Goal: Task Accomplishment & Management: Use online tool/utility

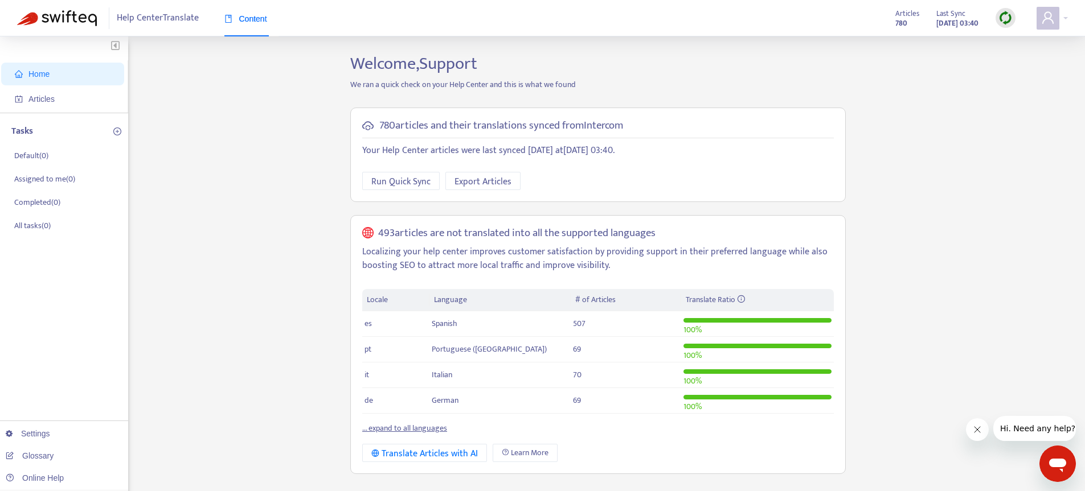
click at [423, 428] on link "... expand to all languages" at bounding box center [404, 428] width 85 height 13
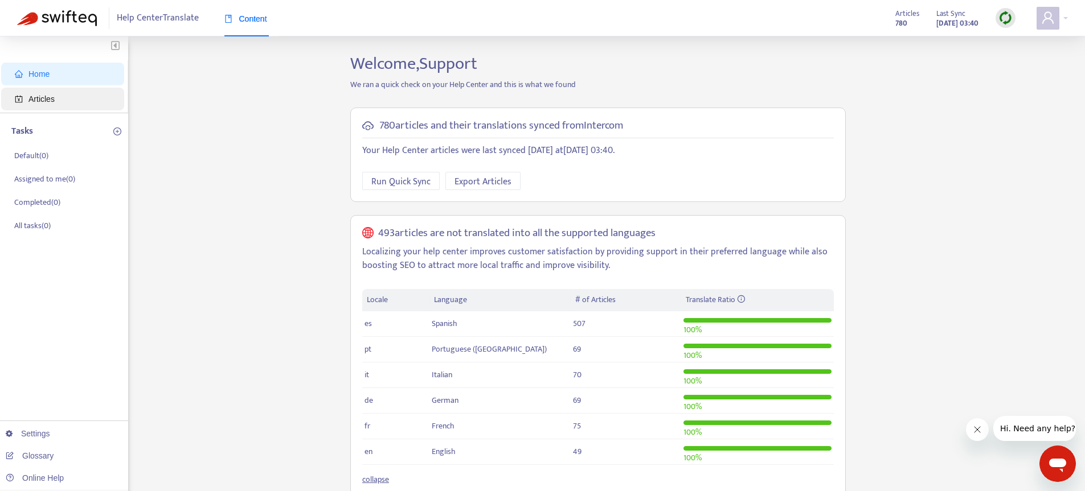
click at [45, 105] on span "Articles" at bounding box center [65, 99] width 100 height 23
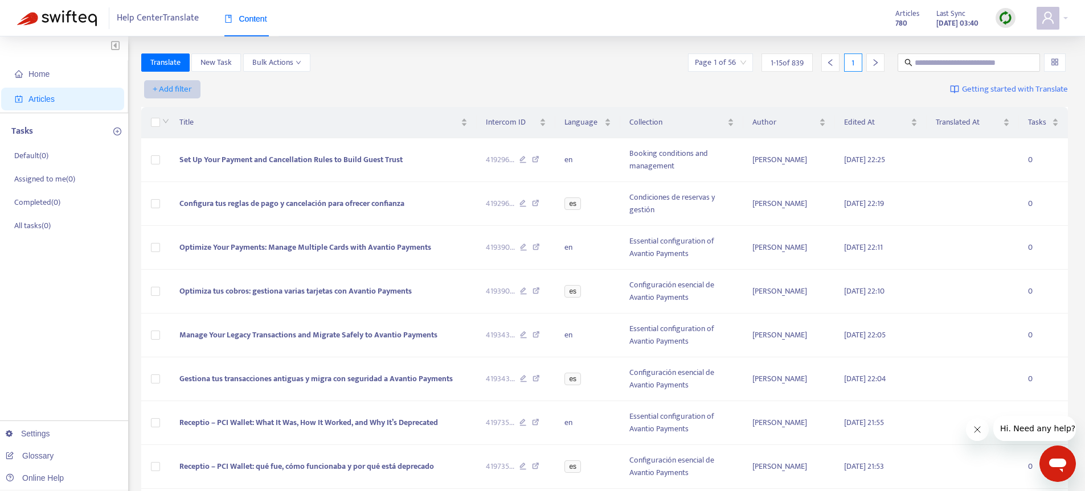
click at [185, 85] on span "+ Add filter" at bounding box center [172, 90] width 39 height 14
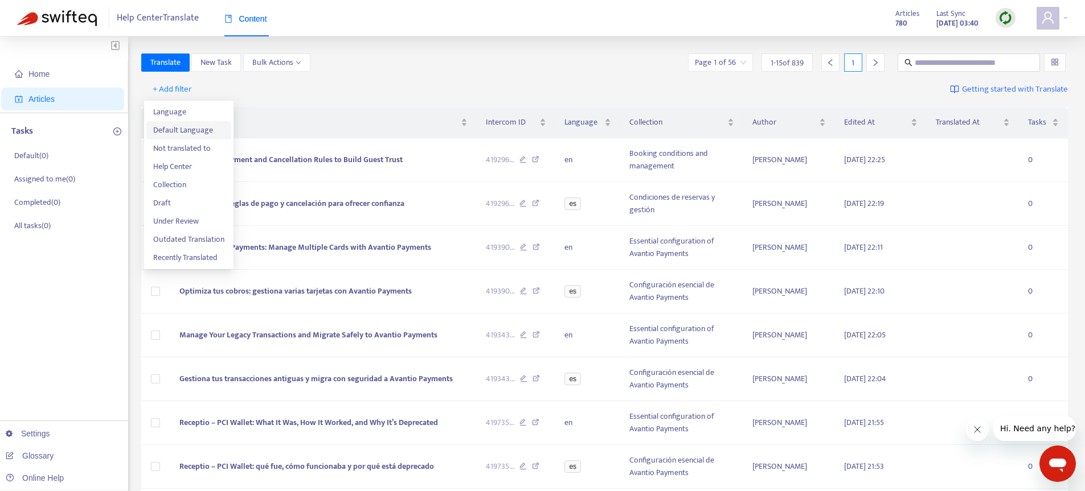
click at [196, 129] on span "Default Language" at bounding box center [188, 130] width 71 height 13
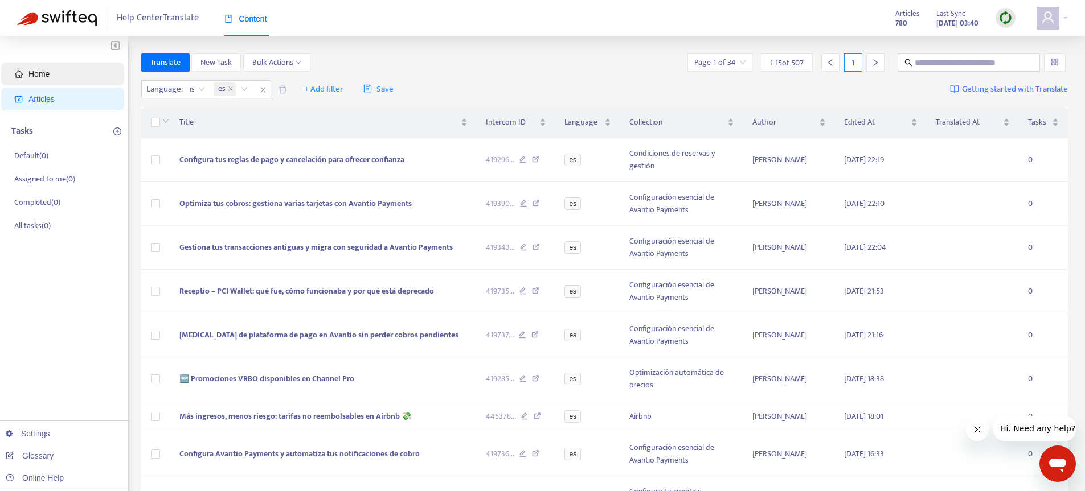
click at [47, 80] on span "Home" at bounding box center [65, 74] width 100 height 23
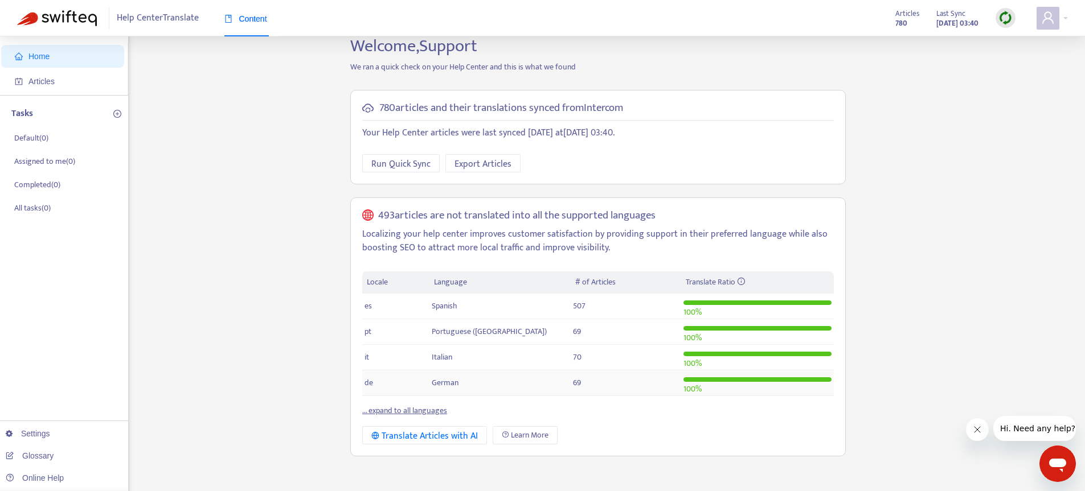
scroll to position [51, 0]
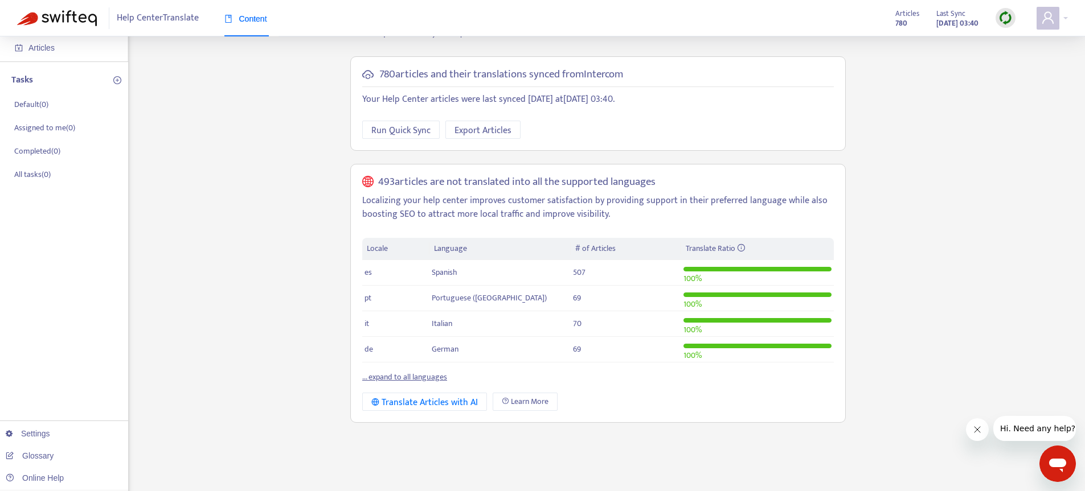
click at [401, 377] on link "... expand to all languages" at bounding box center [404, 377] width 85 height 13
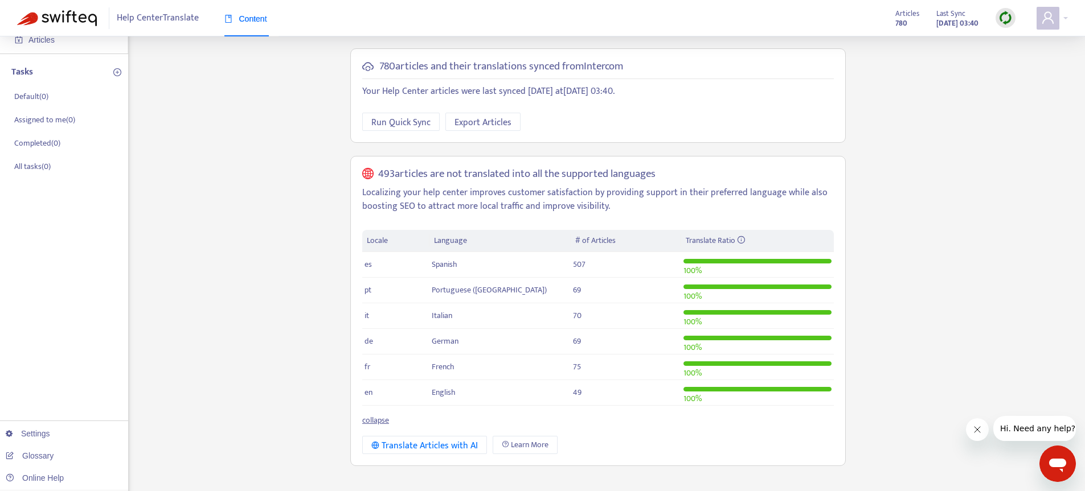
scroll to position [50, 0]
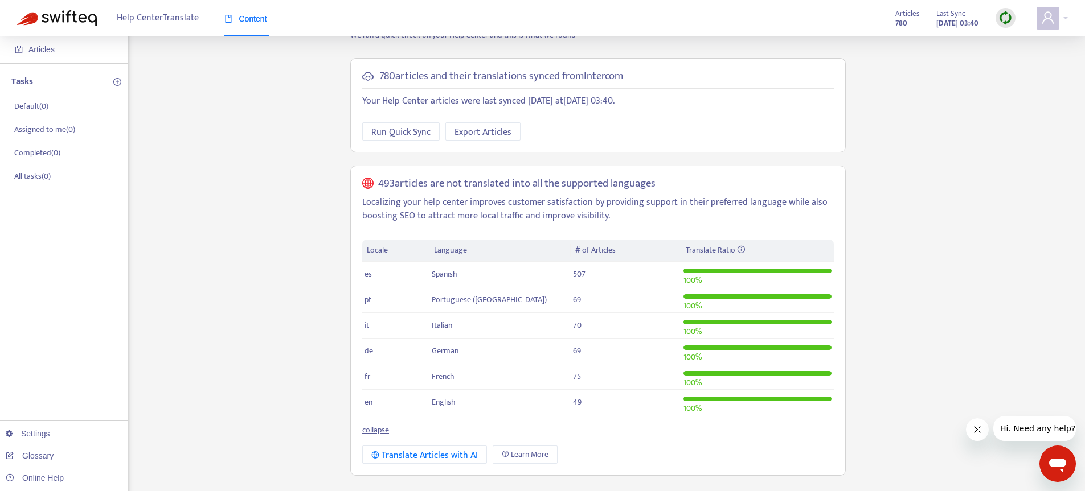
click at [267, 315] on div "Home Articles Tasks Default ( 0 ) Assigned to me ( 0 ) Completed ( 0 ) All task…" at bounding box center [542, 337] width 1051 height 666
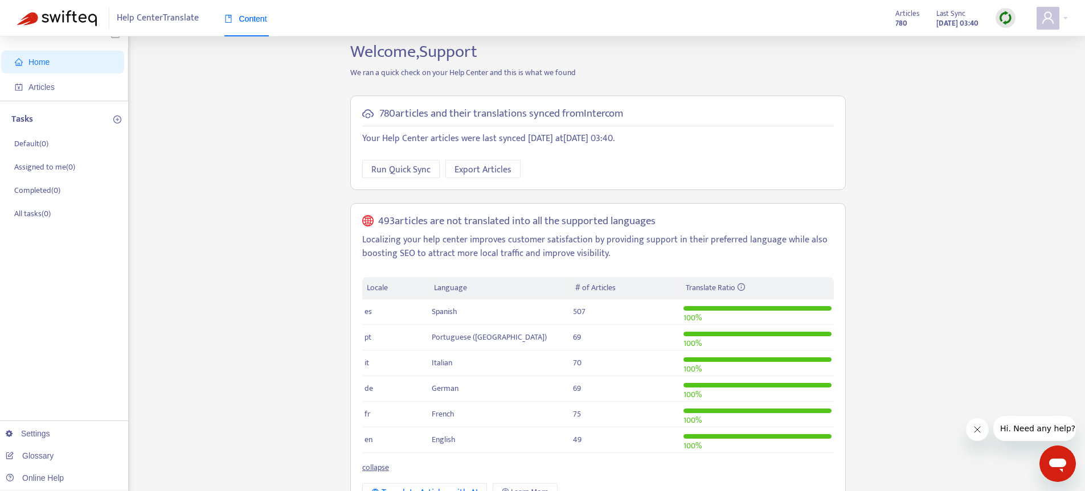
scroll to position [0, 0]
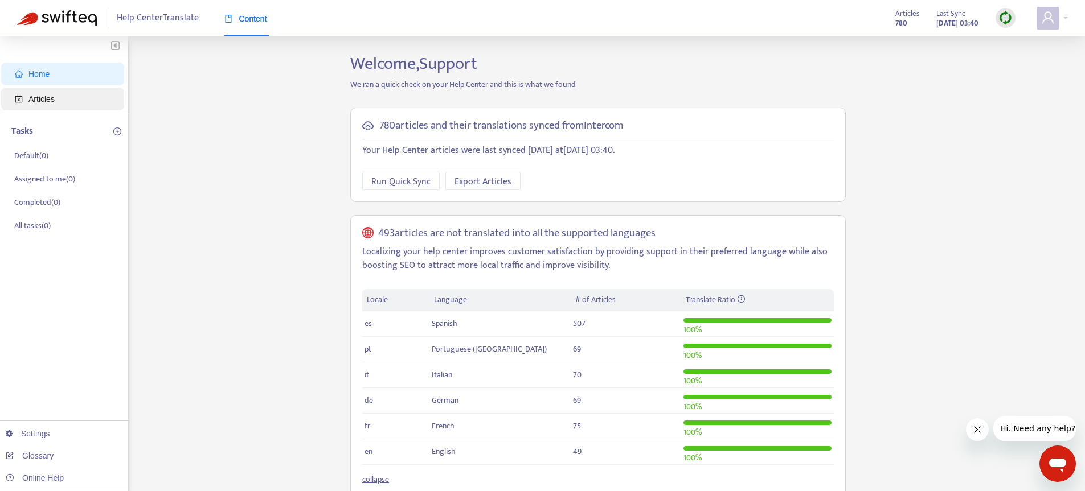
click at [38, 97] on span "Articles" at bounding box center [41, 99] width 26 height 9
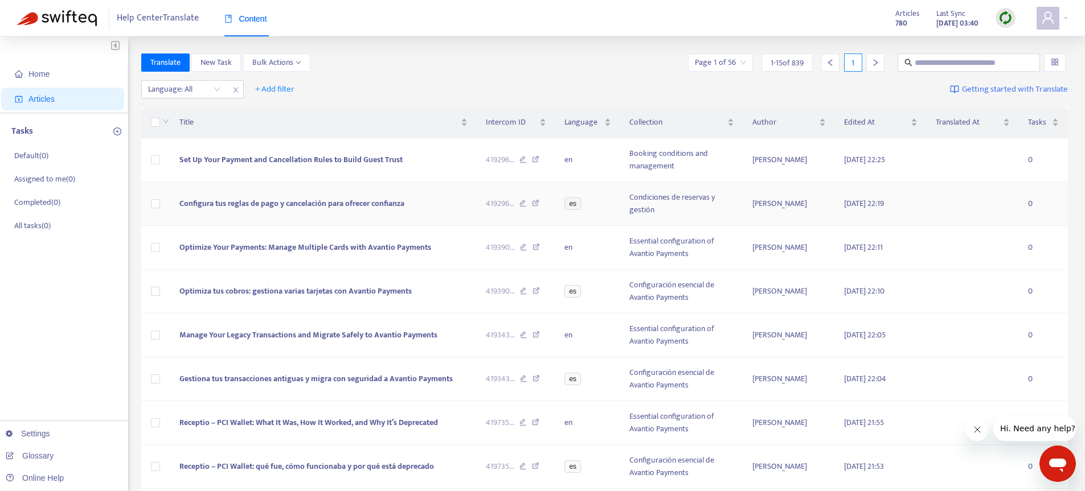
click at [301, 206] on span "Configura tus reglas de pago y cancelación para ofrecer confianza" at bounding box center [291, 203] width 225 height 13
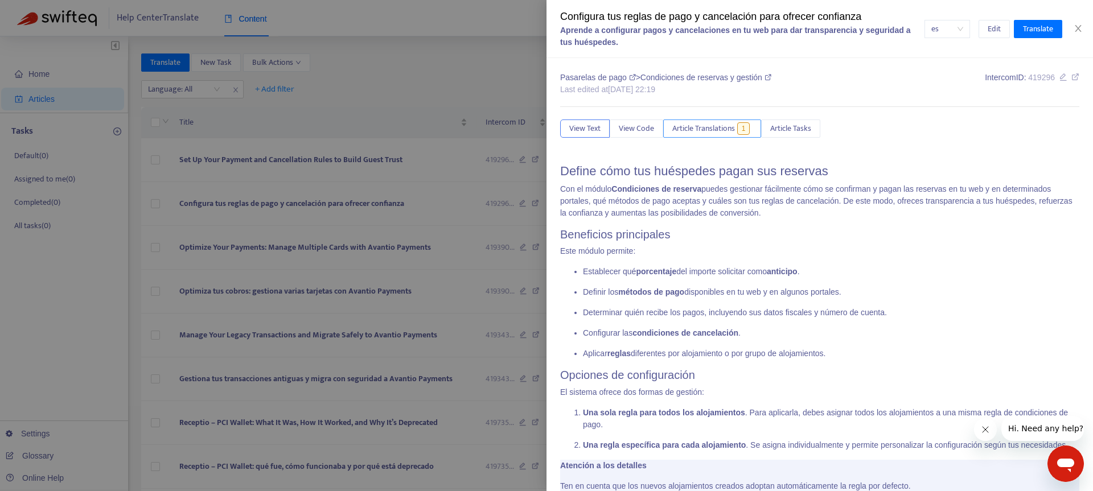
click at [734, 129] on span "Article Translations" at bounding box center [704, 128] width 63 height 13
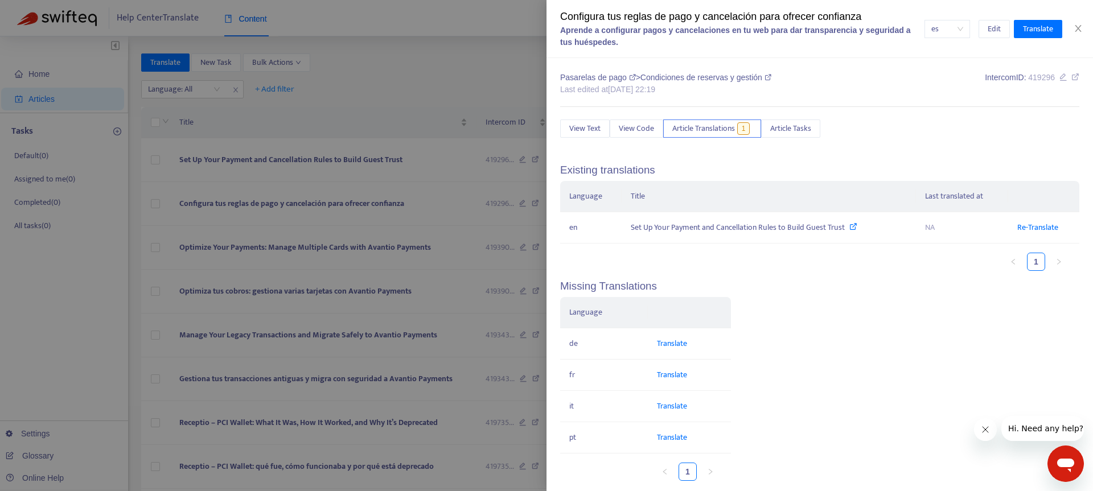
click at [330, 278] on div at bounding box center [546, 245] width 1093 height 491
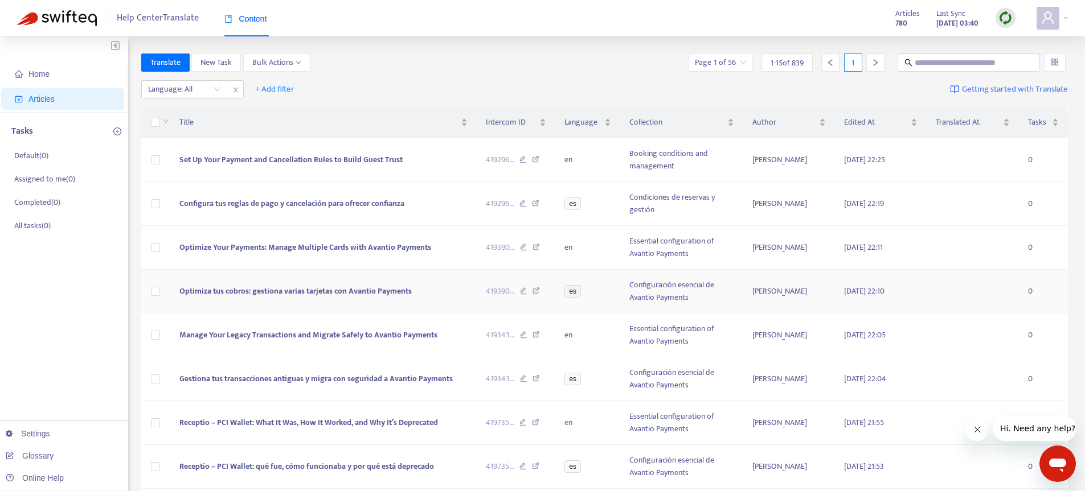
click at [334, 303] on td "Optimiza tus cobros: gestiona varias tarjetas con Avantio Payments" at bounding box center [323, 292] width 306 height 44
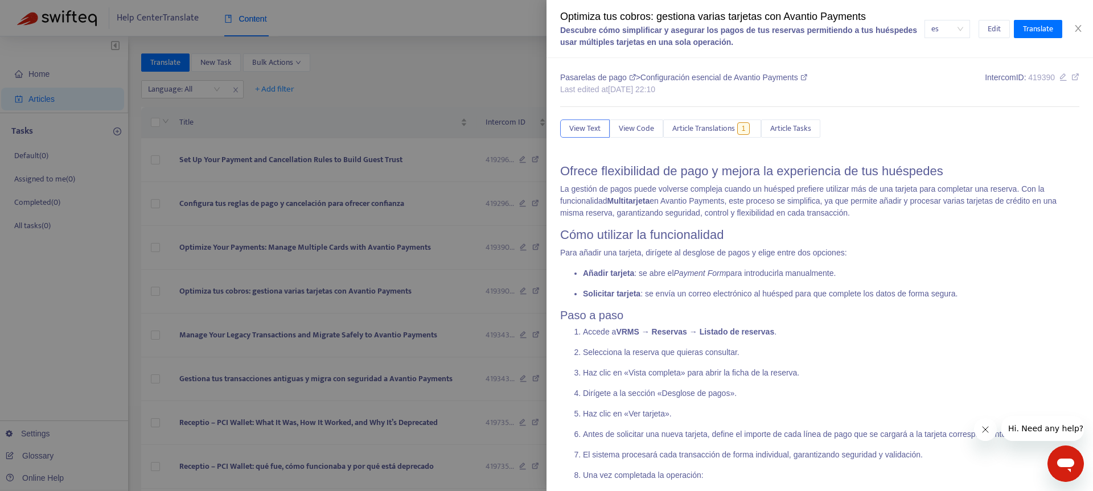
click at [404, 79] on div at bounding box center [546, 245] width 1093 height 491
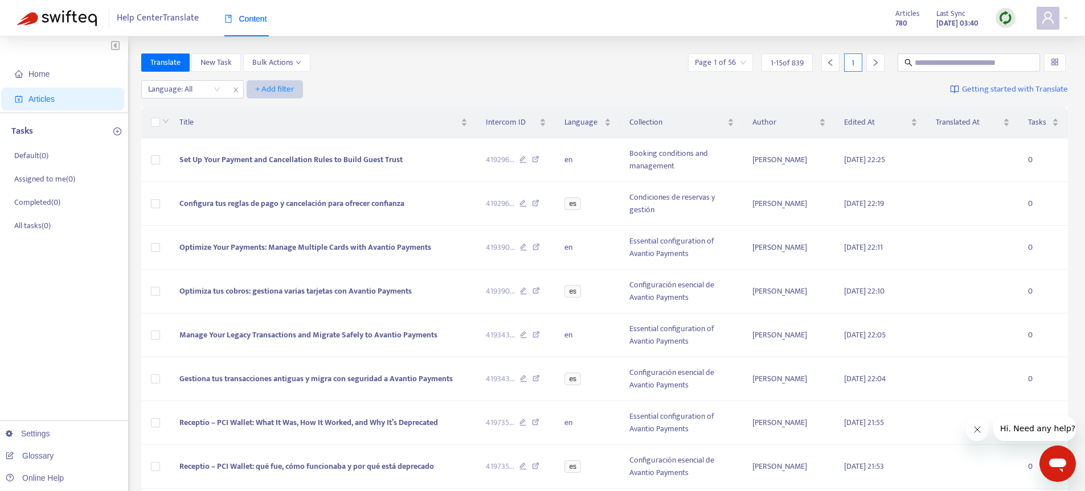
click at [283, 87] on span "+ Add filter" at bounding box center [274, 90] width 39 height 14
click at [296, 130] on span "Not translated to" at bounding box center [291, 130] width 71 height 13
click at [264, 89] on div at bounding box center [283, 90] width 69 height 14
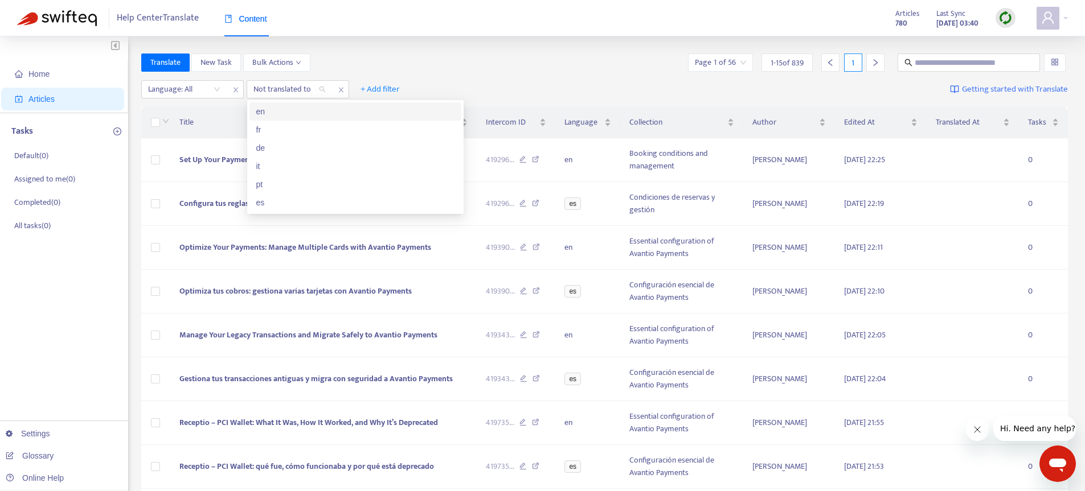
click at [289, 113] on div "en" at bounding box center [355, 111] width 198 height 13
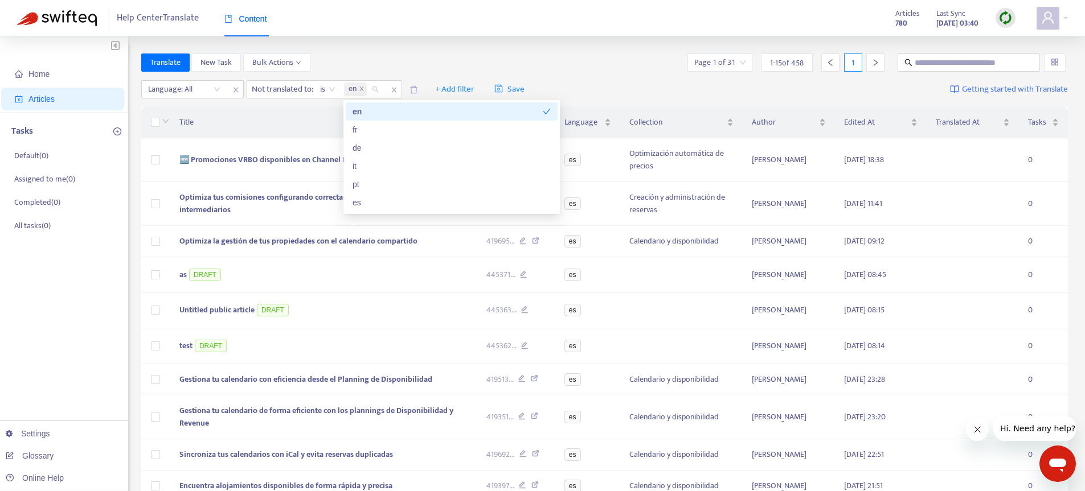
click at [538, 32] on div "Help Center Translate Content Articles 780 Last Sync [DATE] 03:40" at bounding box center [542, 18] width 1085 height 36
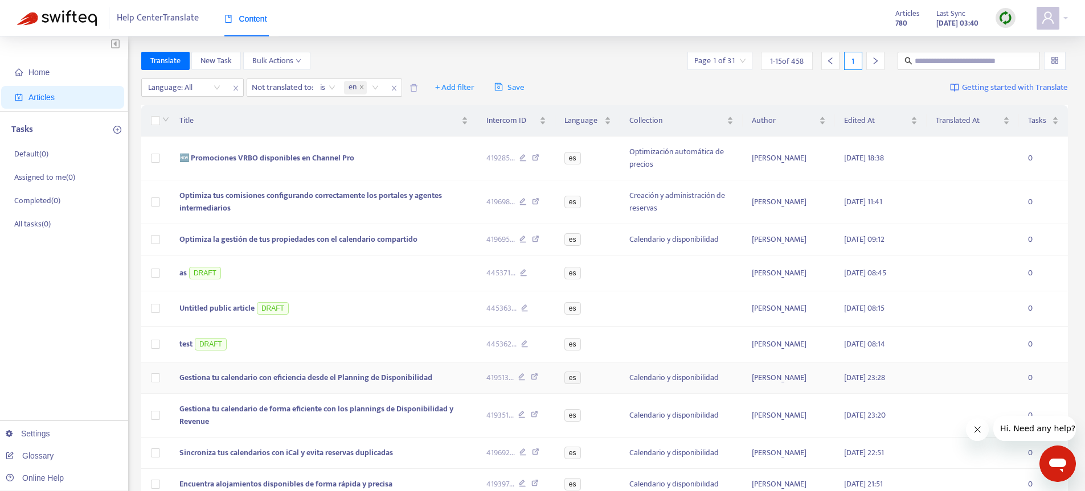
scroll to position [2, 0]
click at [341, 164] on span "🆕 Promociones VRBO disponibles en Channel Pro" at bounding box center [266, 157] width 175 height 13
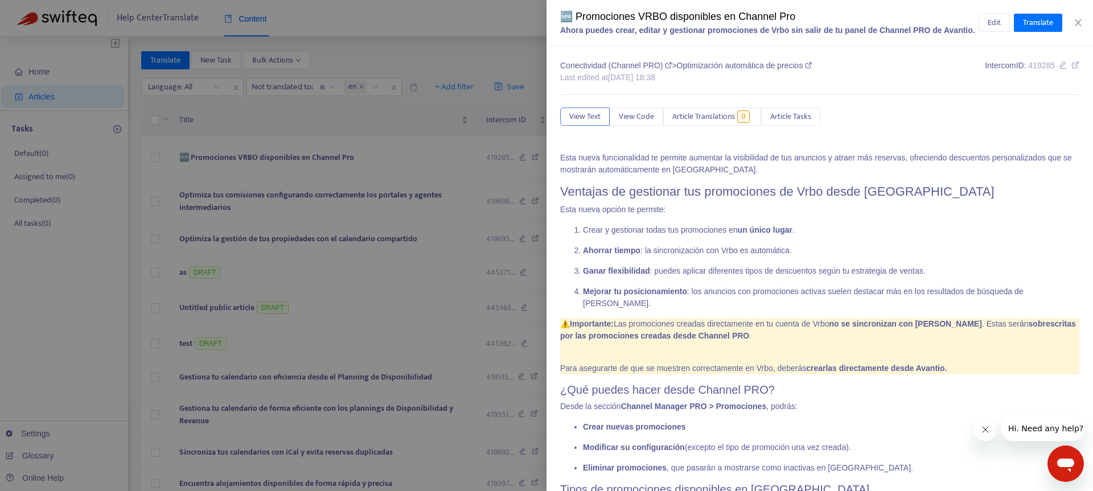
click at [489, 52] on div at bounding box center [546, 245] width 1093 height 491
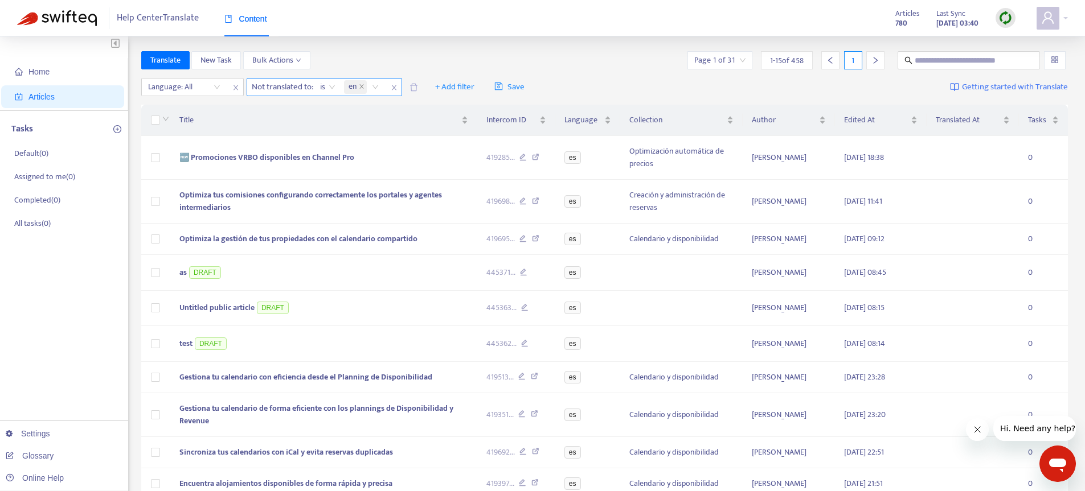
click at [396, 88] on icon "close" at bounding box center [394, 87] width 7 height 7
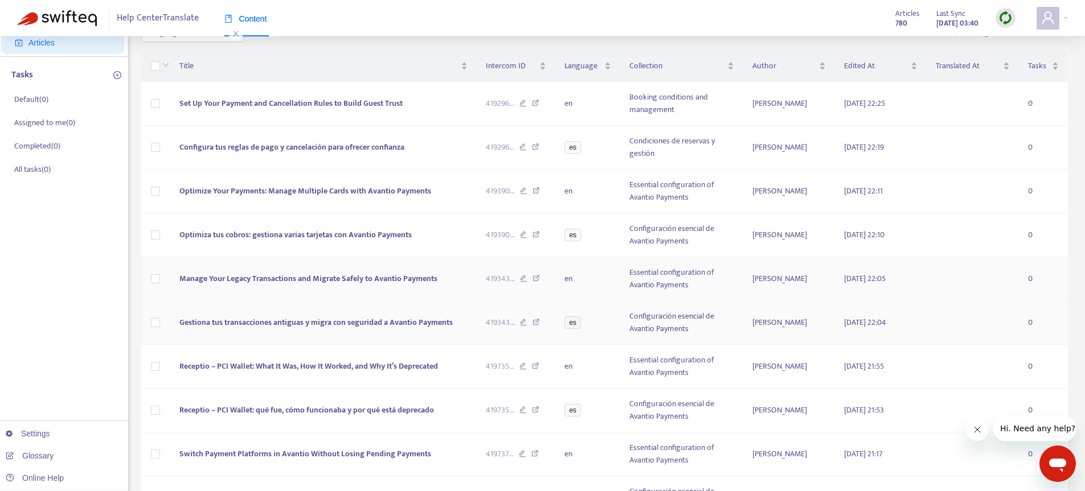
scroll to position [56, 0]
click at [256, 332] on td "Gestiona tus transacciones antiguas y migra con seguridad a Avantio Payments" at bounding box center [323, 323] width 306 height 44
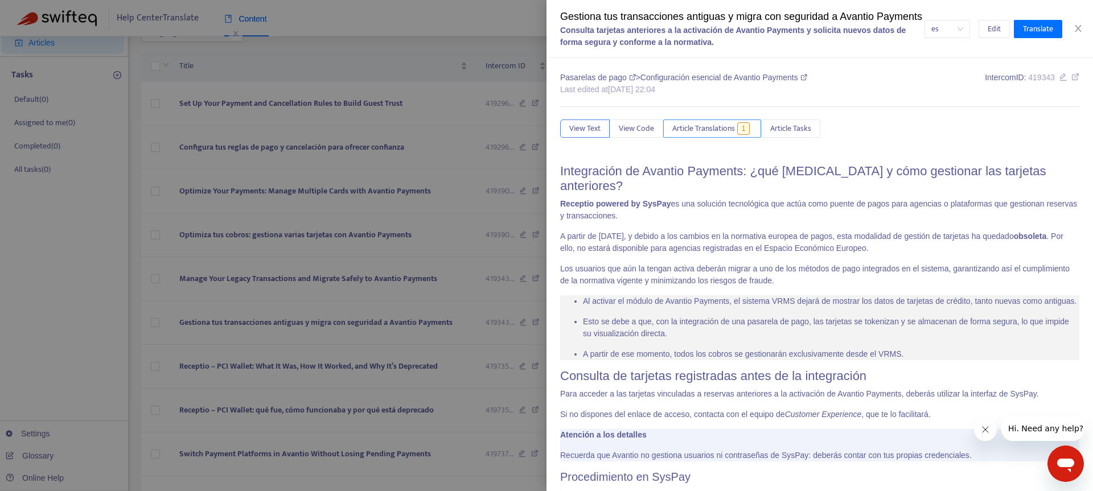
click at [704, 135] on span "Article Translations" at bounding box center [704, 128] width 63 height 13
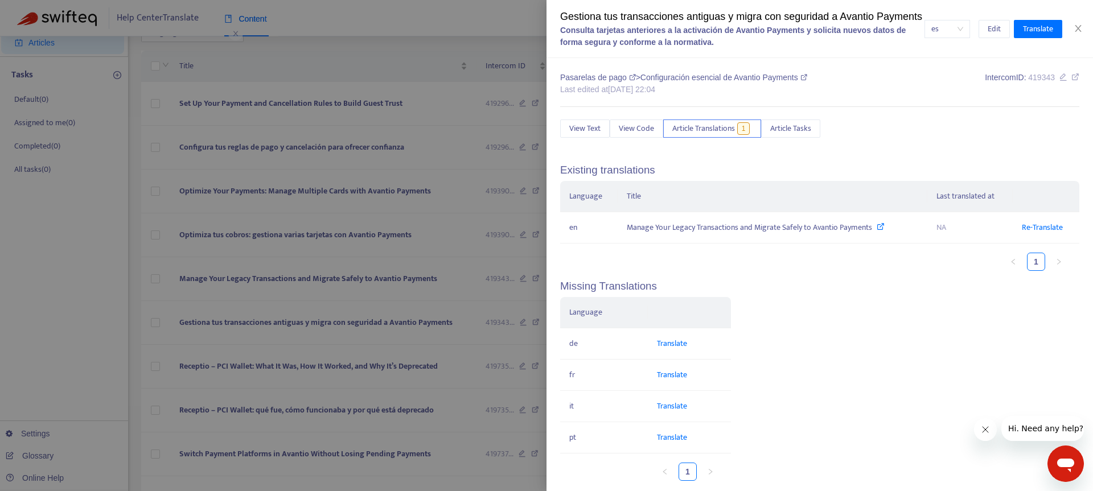
click at [310, 269] on div at bounding box center [546, 245] width 1093 height 491
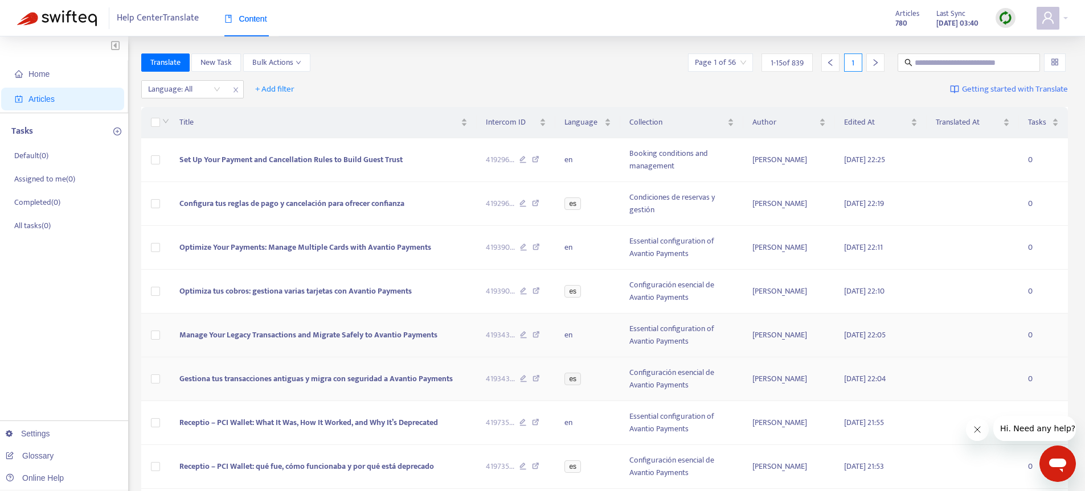
scroll to position [0, 0]
click at [943, 123] on span "Translated At" at bounding box center [968, 122] width 64 height 13
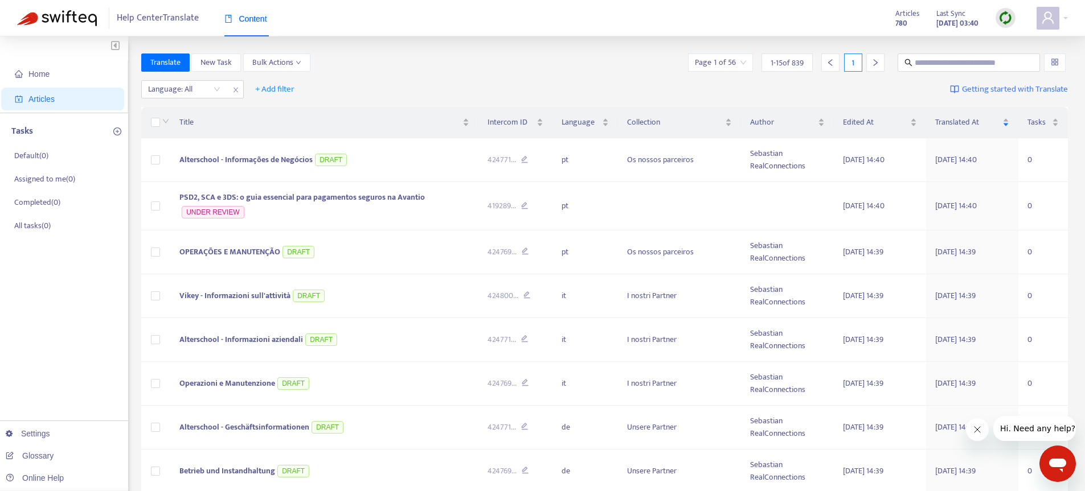
click at [876, 69] on div at bounding box center [875, 63] width 18 height 18
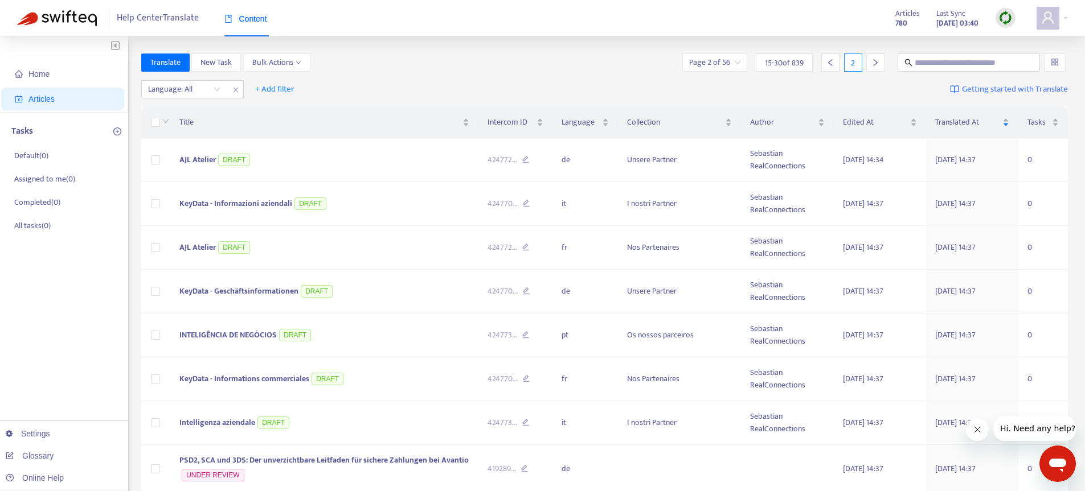
click at [876, 69] on div at bounding box center [875, 63] width 18 height 18
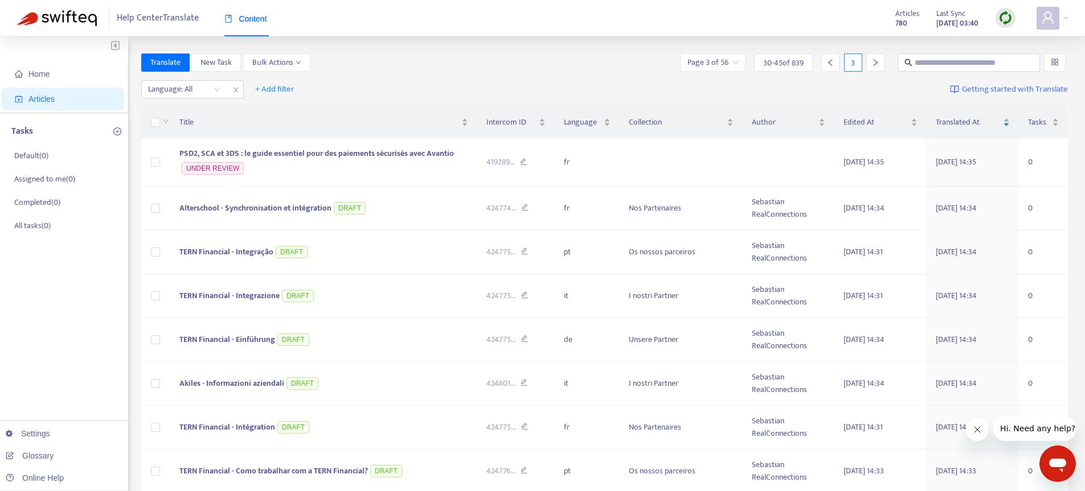
click at [876, 69] on div at bounding box center [875, 63] width 18 height 18
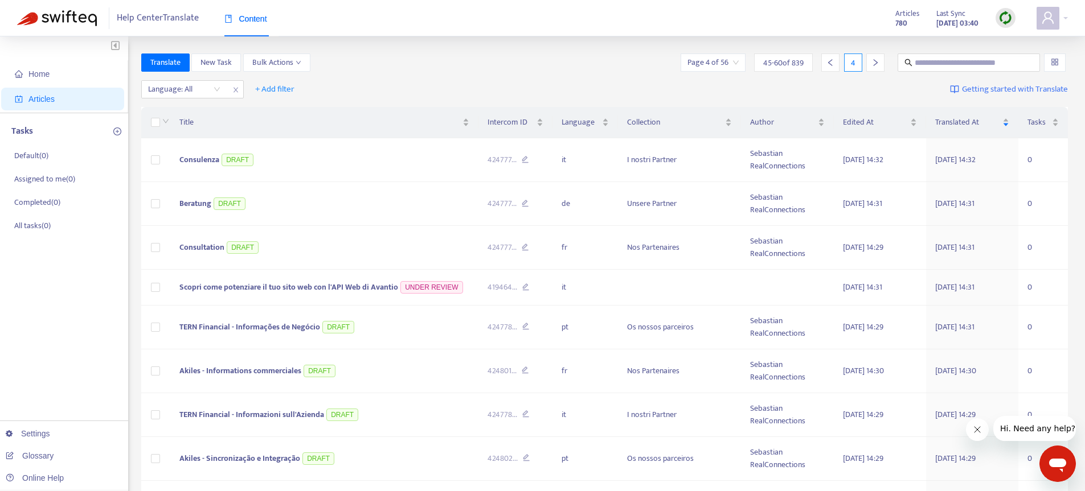
click at [876, 69] on div at bounding box center [875, 63] width 18 height 18
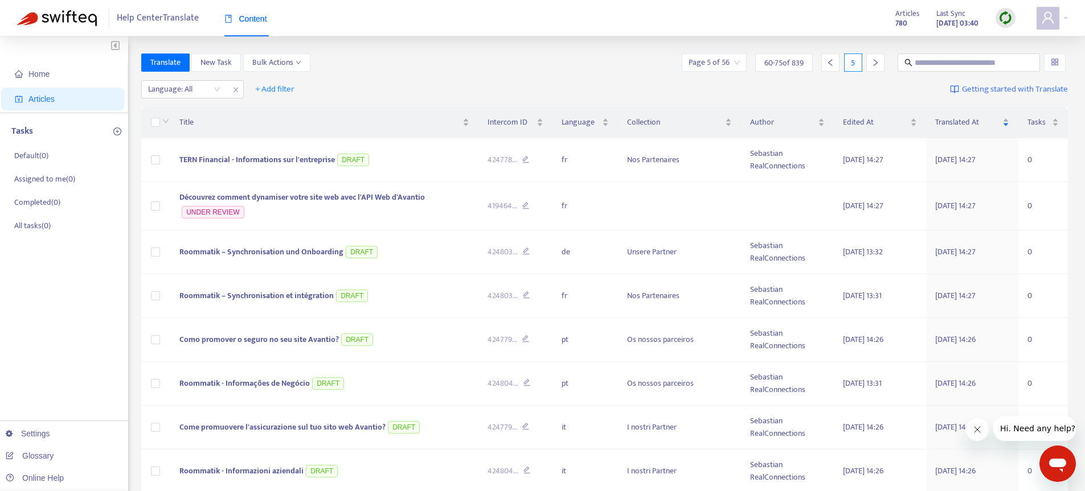
click at [876, 69] on div at bounding box center [875, 63] width 18 height 18
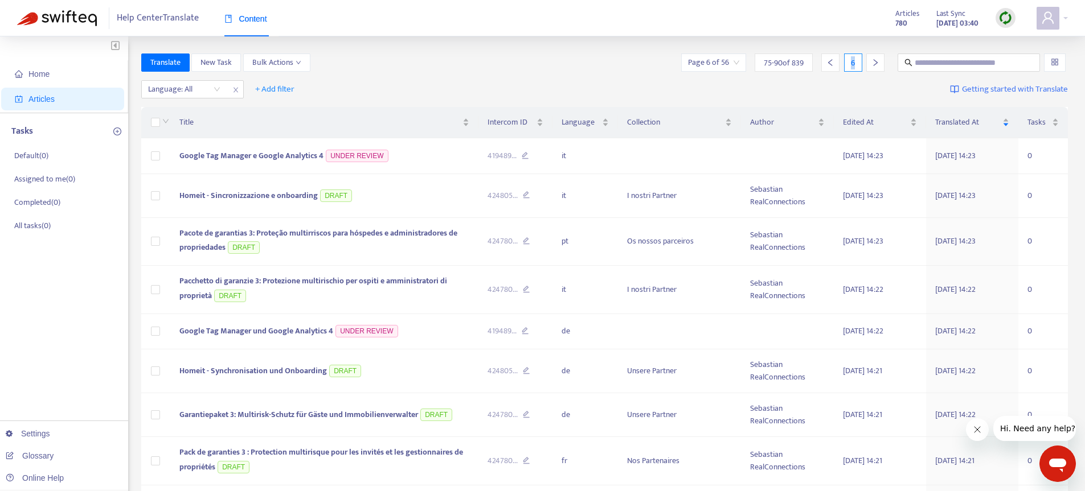
click at [876, 69] on div at bounding box center [875, 63] width 18 height 18
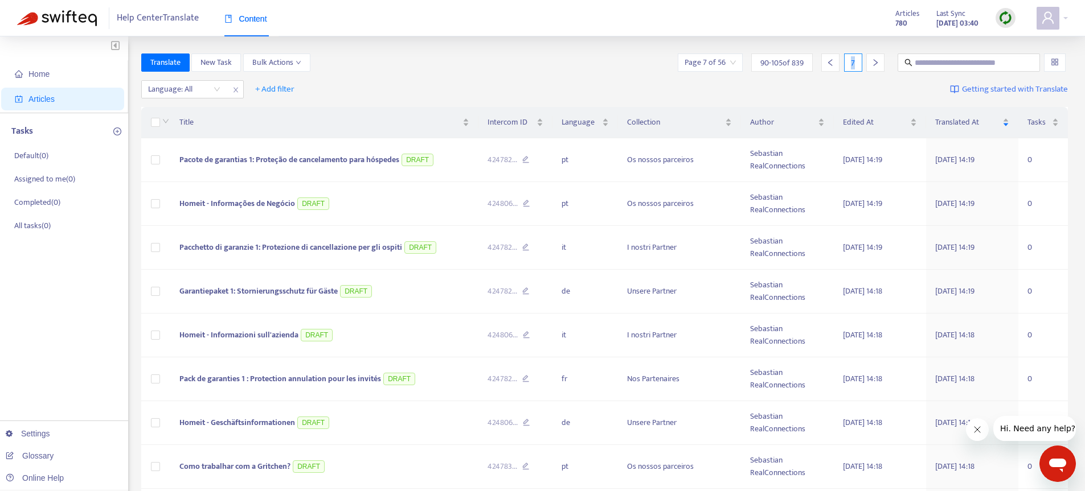
click at [876, 69] on div at bounding box center [875, 63] width 18 height 18
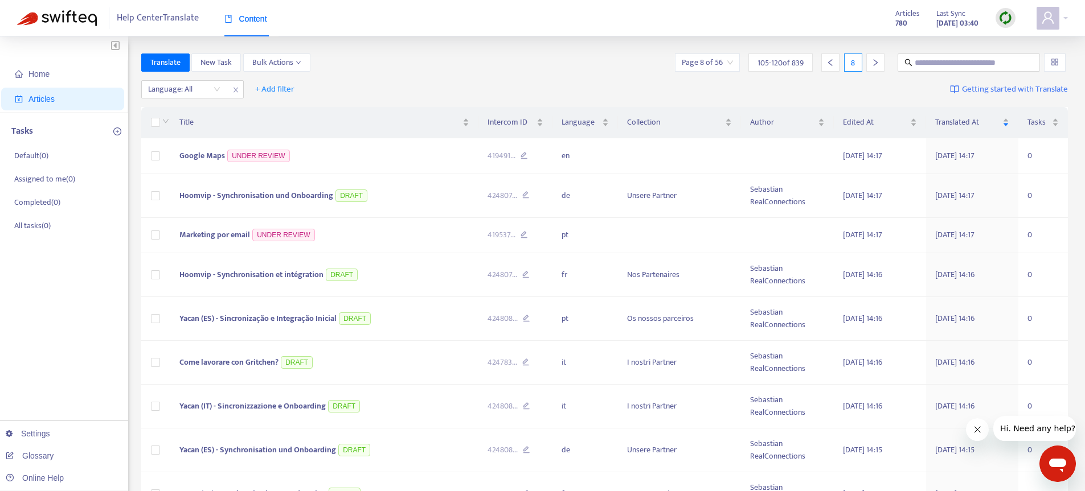
click at [876, 69] on div at bounding box center [875, 63] width 18 height 18
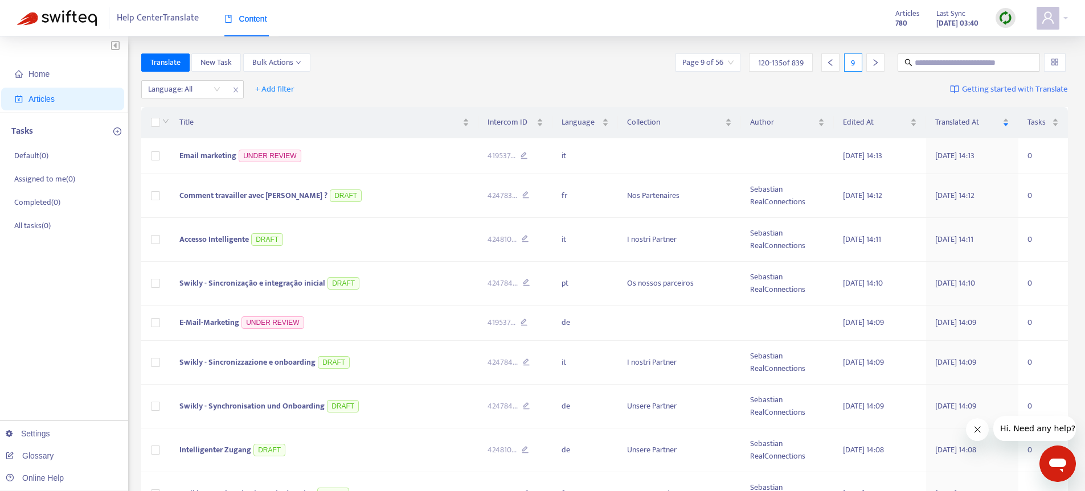
click at [876, 69] on div at bounding box center [875, 63] width 18 height 18
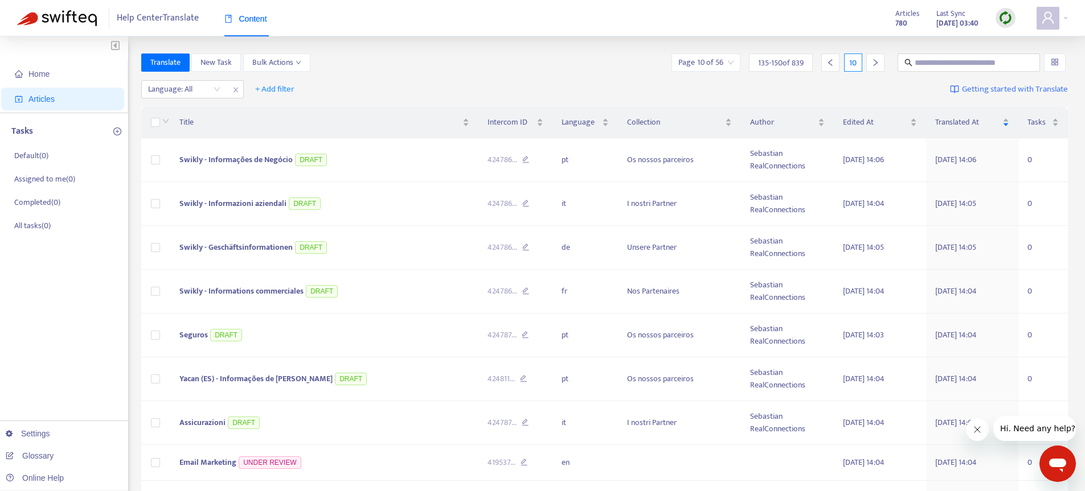
click at [876, 69] on div at bounding box center [875, 63] width 18 height 18
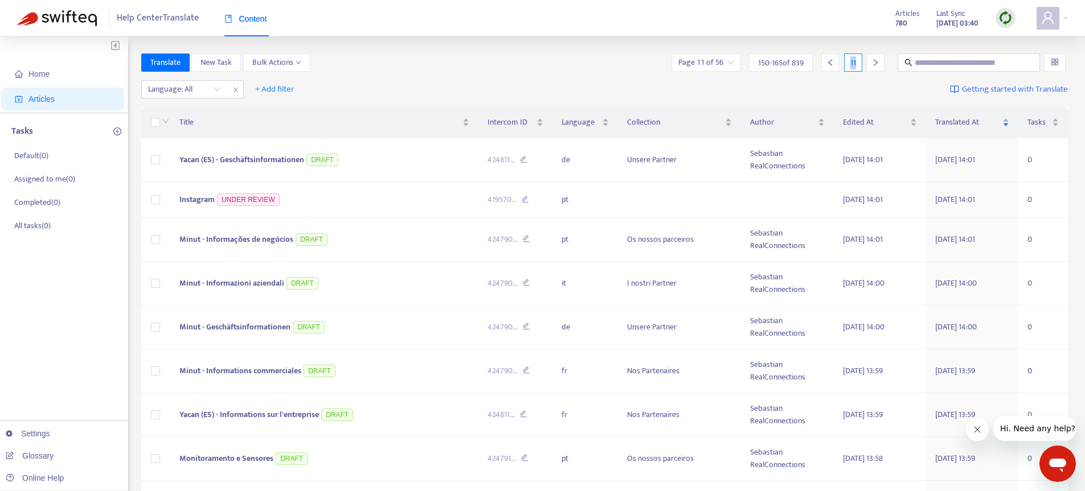
click at [876, 69] on div at bounding box center [875, 63] width 18 height 18
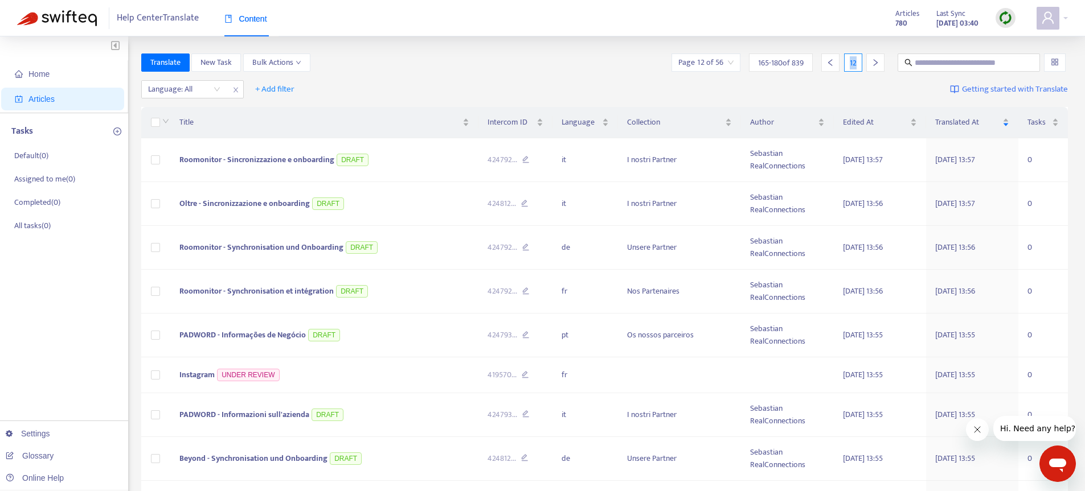
click at [876, 69] on div at bounding box center [875, 63] width 18 height 18
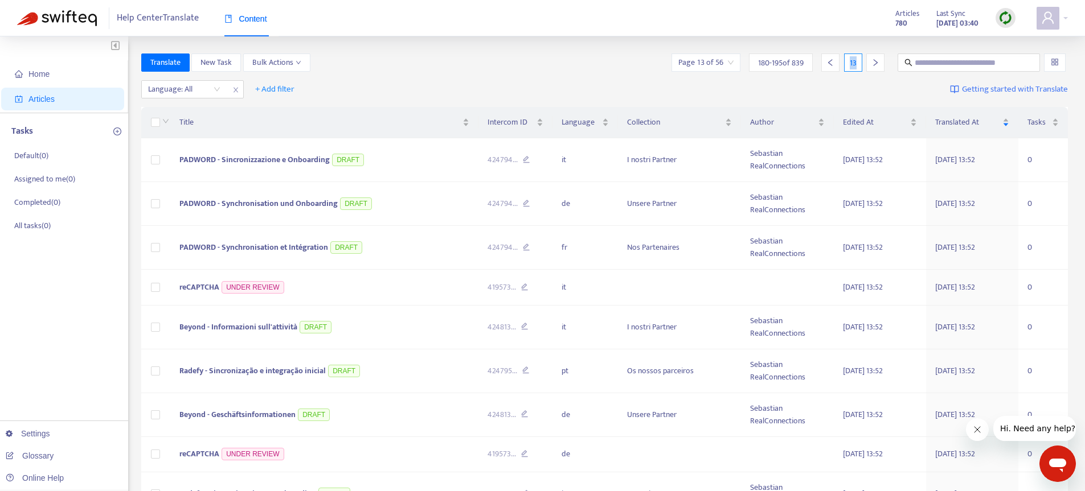
click at [876, 69] on div at bounding box center [875, 63] width 18 height 18
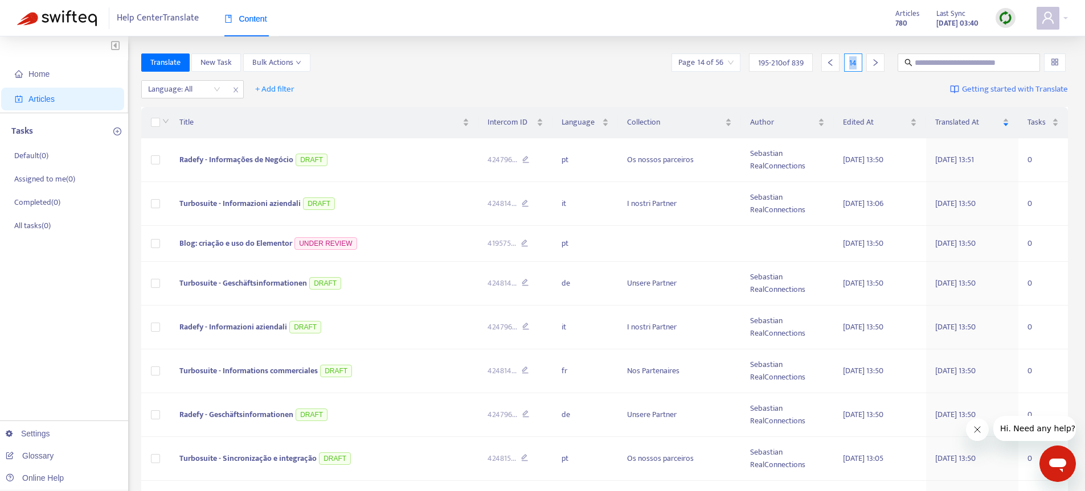
click at [876, 69] on div at bounding box center [875, 63] width 18 height 18
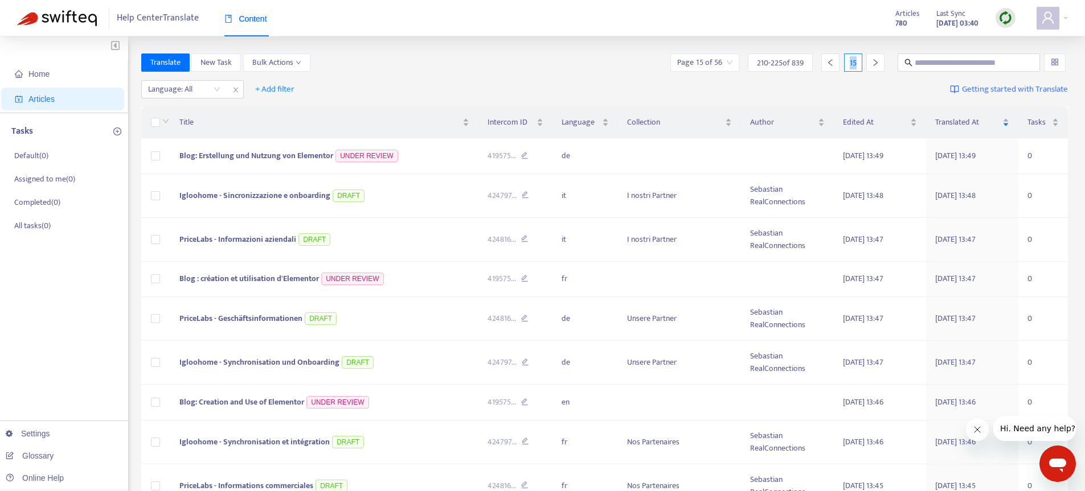
click at [876, 69] on div at bounding box center [875, 63] width 18 height 18
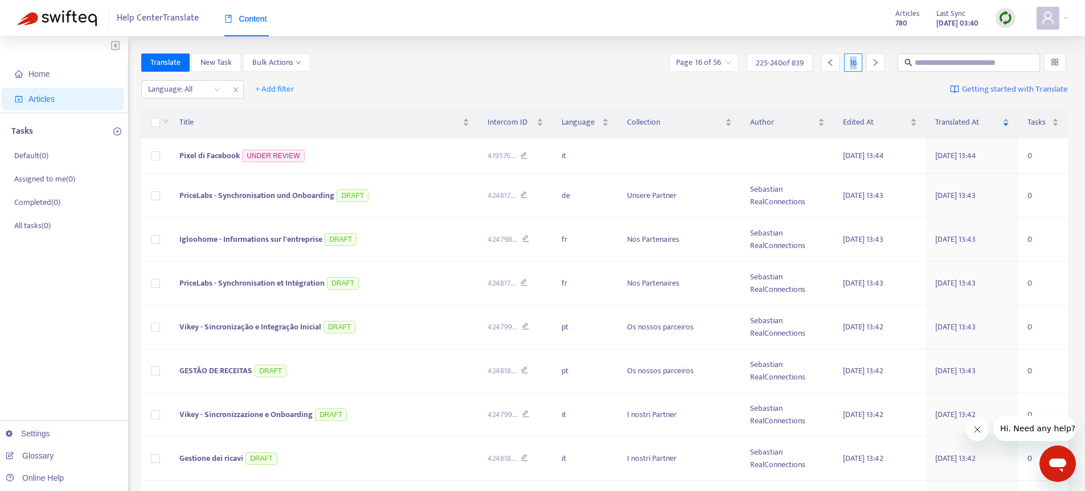
click at [876, 69] on div at bounding box center [875, 63] width 18 height 18
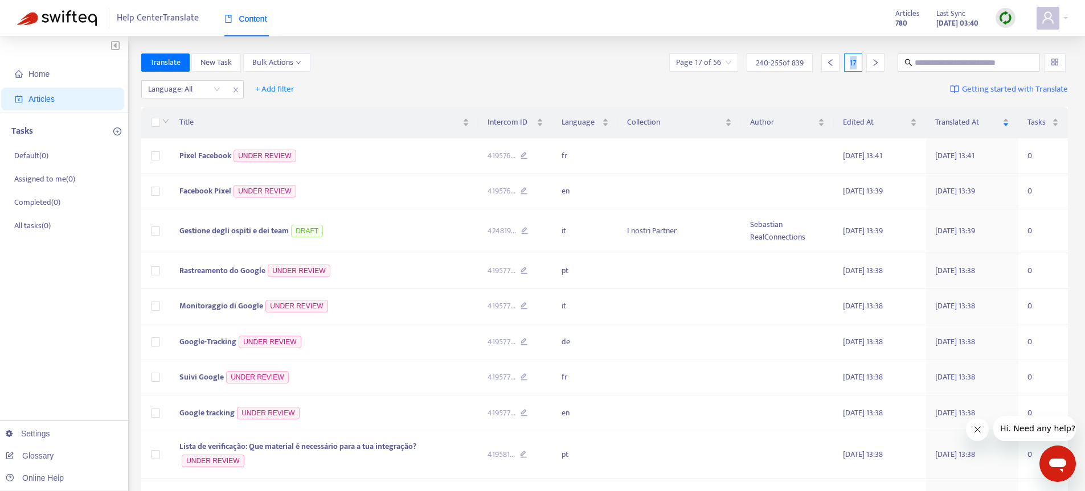
click at [876, 69] on div at bounding box center [875, 63] width 18 height 18
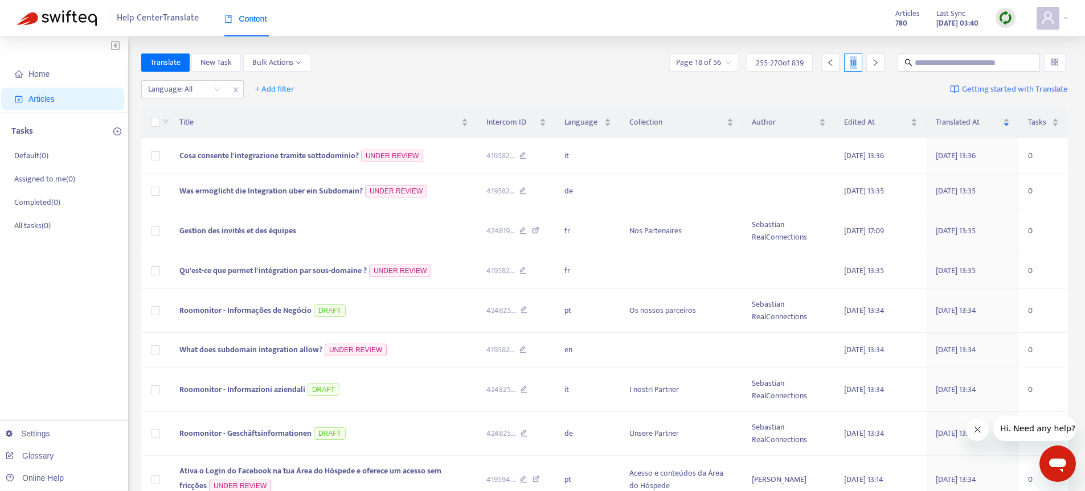
click at [876, 69] on div at bounding box center [875, 63] width 18 height 18
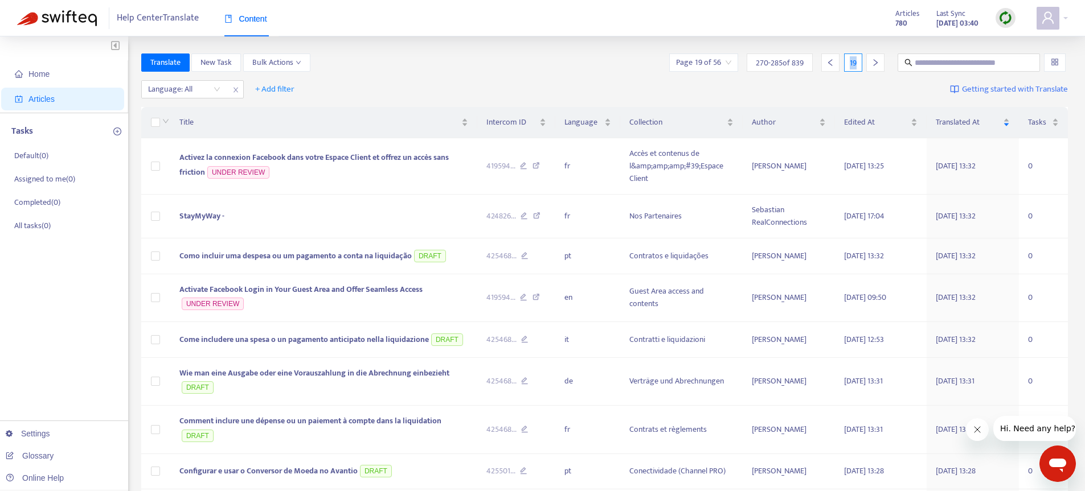
click at [876, 69] on div at bounding box center [875, 63] width 18 height 18
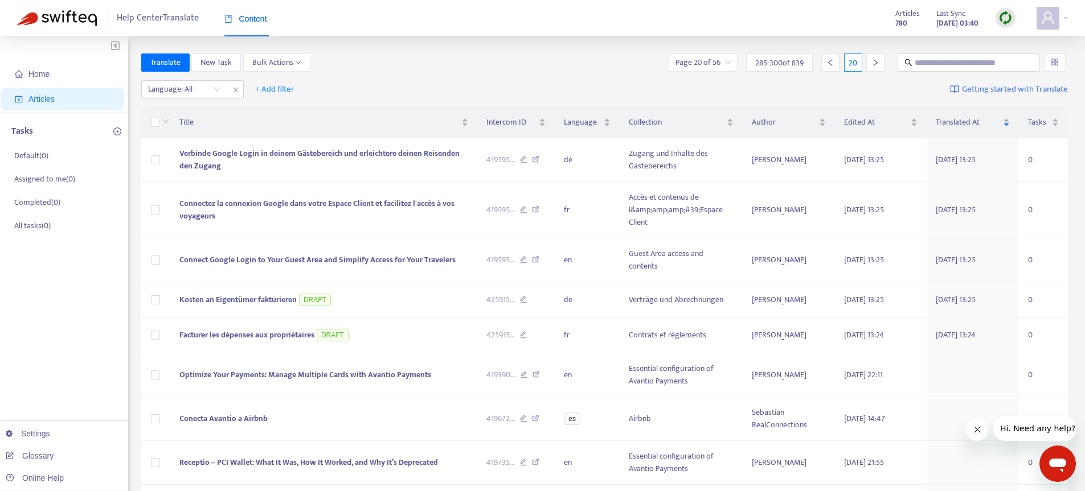
click at [828, 67] on div at bounding box center [830, 63] width 18 height 18
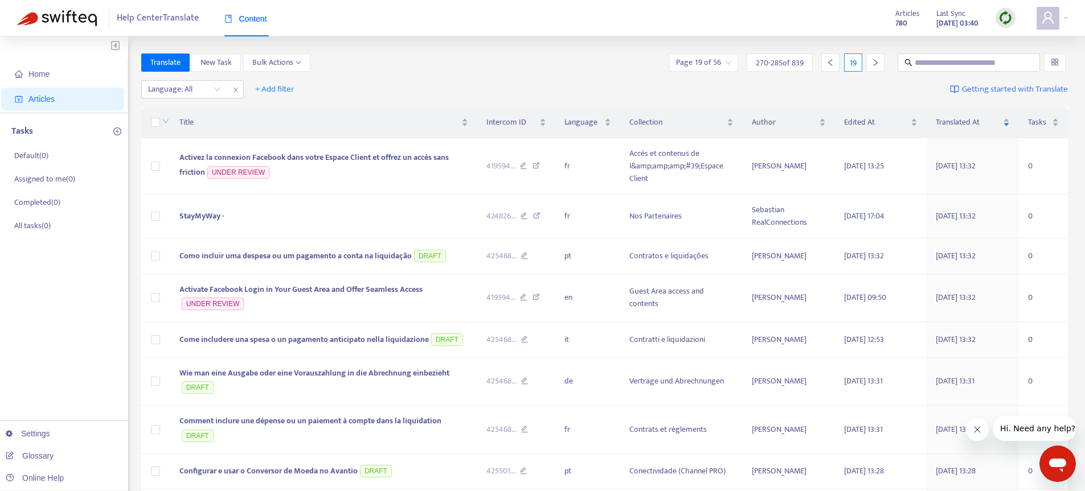
click at [828, 67] on div at bounding box center [830, 63] width 18 height 18
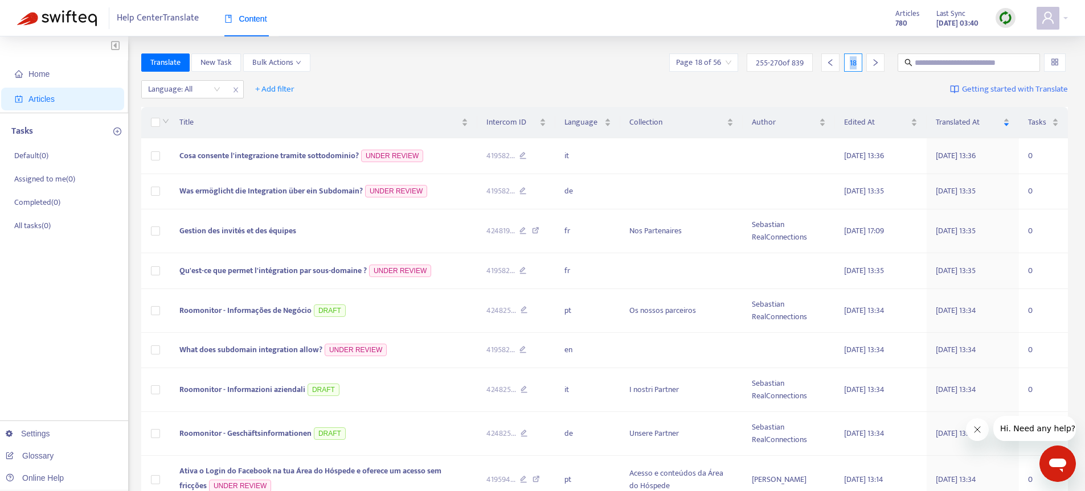
click at [828, 67] on div at bounding box center [830, 63] width 18 height 18
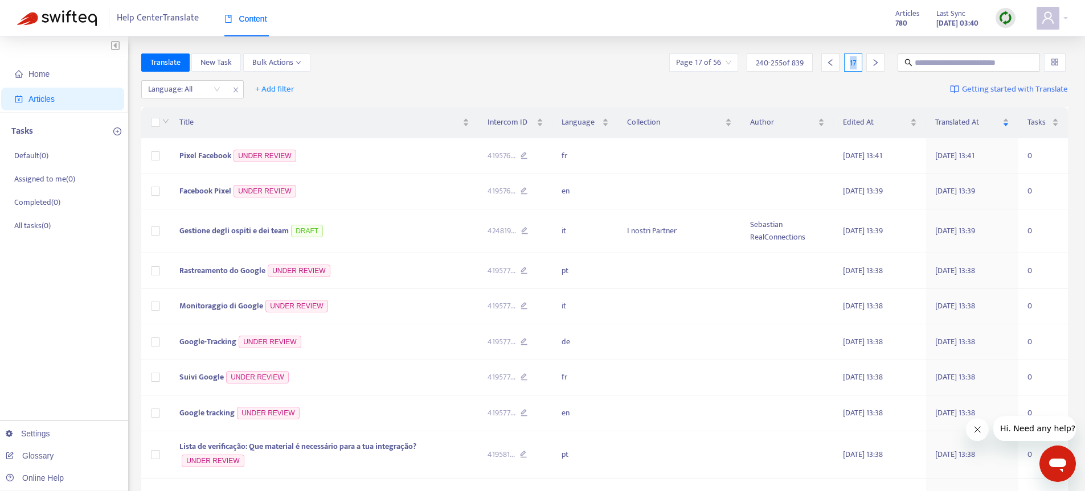
click at [828, 67] on div at bounding box center [830, 63] width 18 height 18
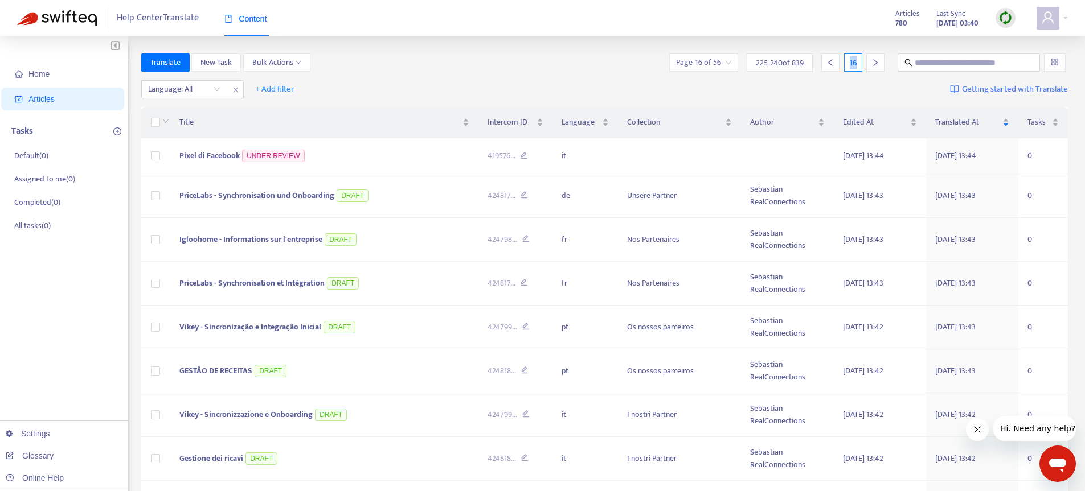
click at [828, 67] on div at bounding box center [830, 63] width 18 height 18
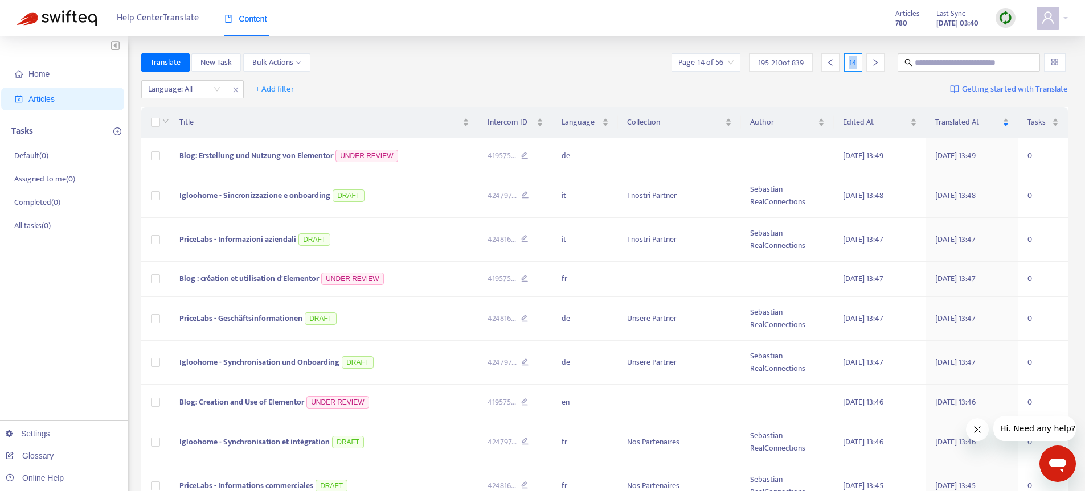
click at [828, 67] on div at bounding box center [830, 63] width 18 height 18
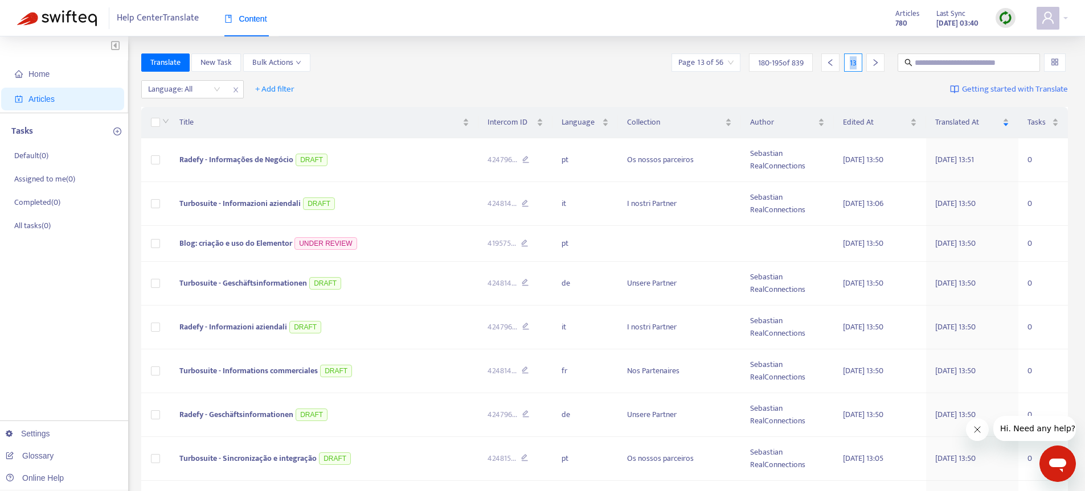
click at [828, 67] on div at bounding box center [830, 63] width 18 height 18
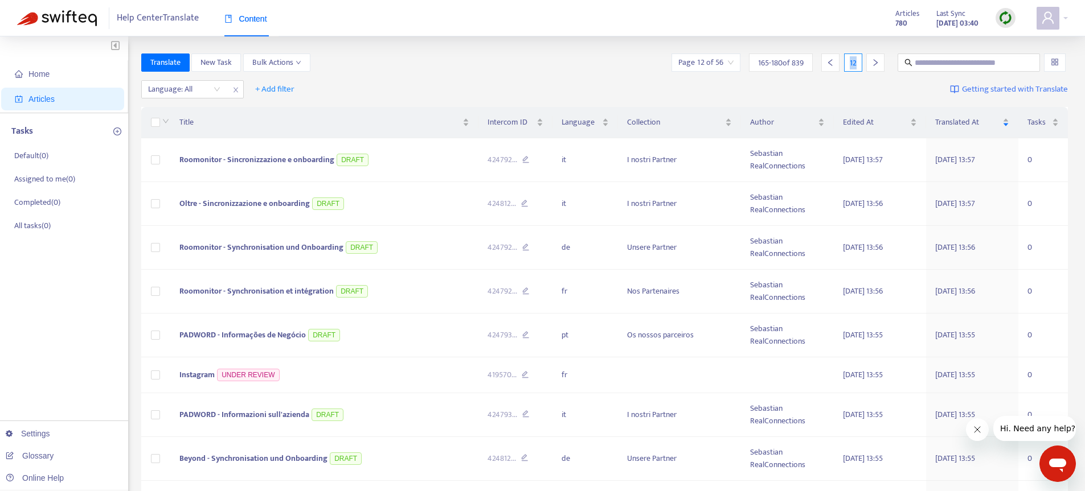
click at [828, 67] on div at bounding box center [830, 63] width 18 height 18
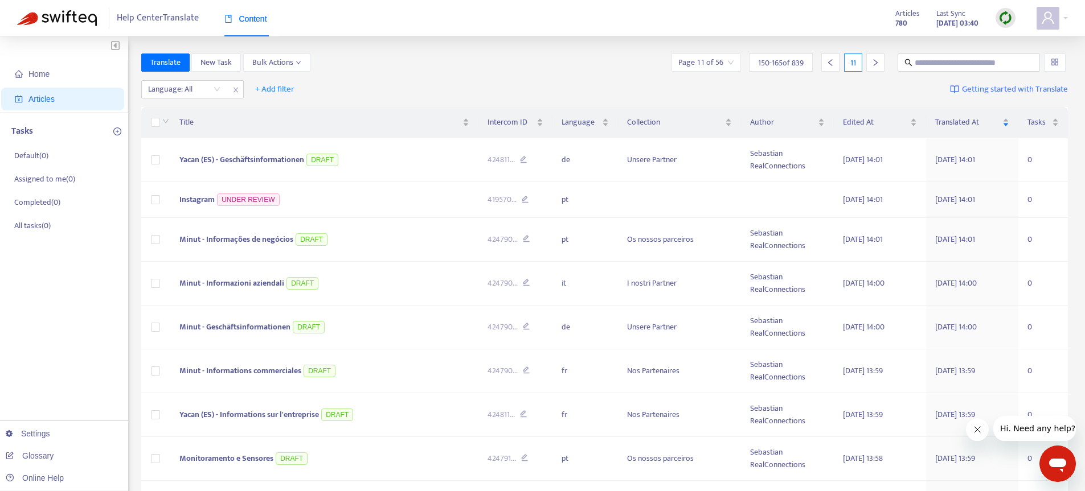
click at [831, 62] on icon "left" at bounding box center [830, 63] width 8 height 8
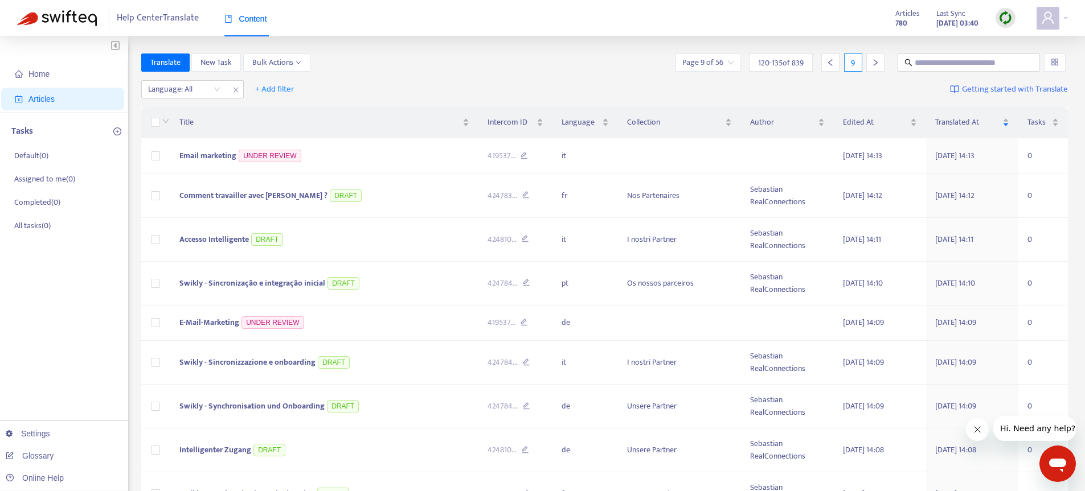
click at [831, 62] on icon "left" at bounding box center [830, 63] width 8 height 8
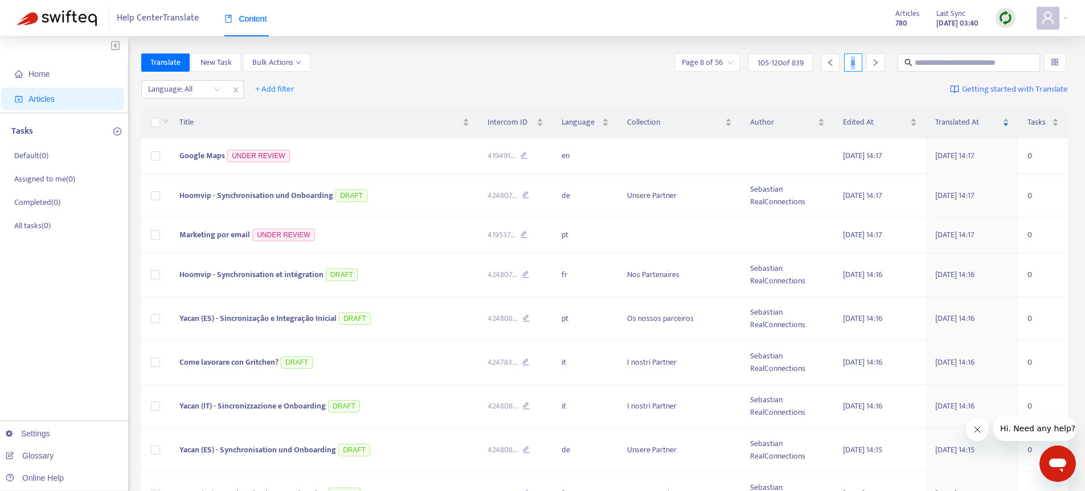
click at [831, 62] on icon "left" at bounding box center [830, 63] width 8 height 8
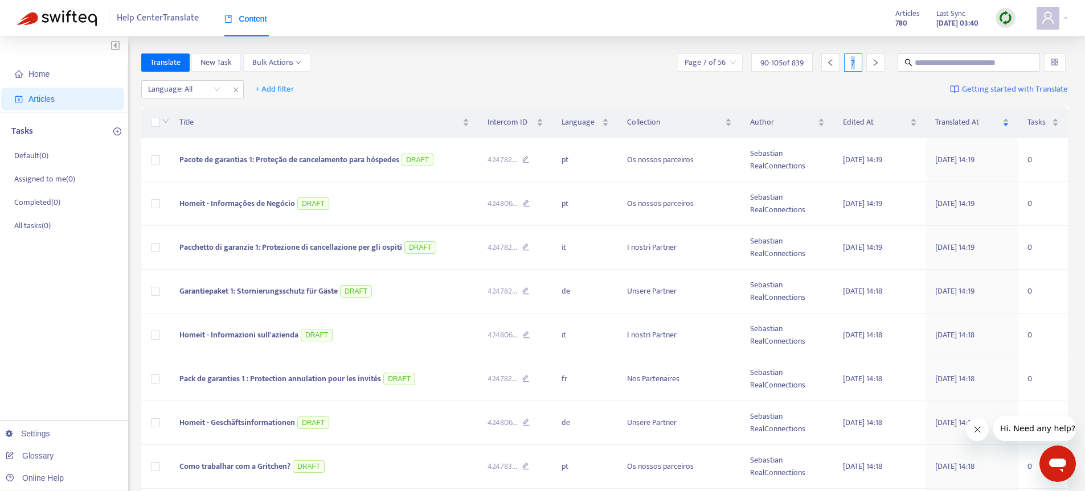
click at [831, 62] on icon "left" at bounding box center [830, 63] width 8 height 8
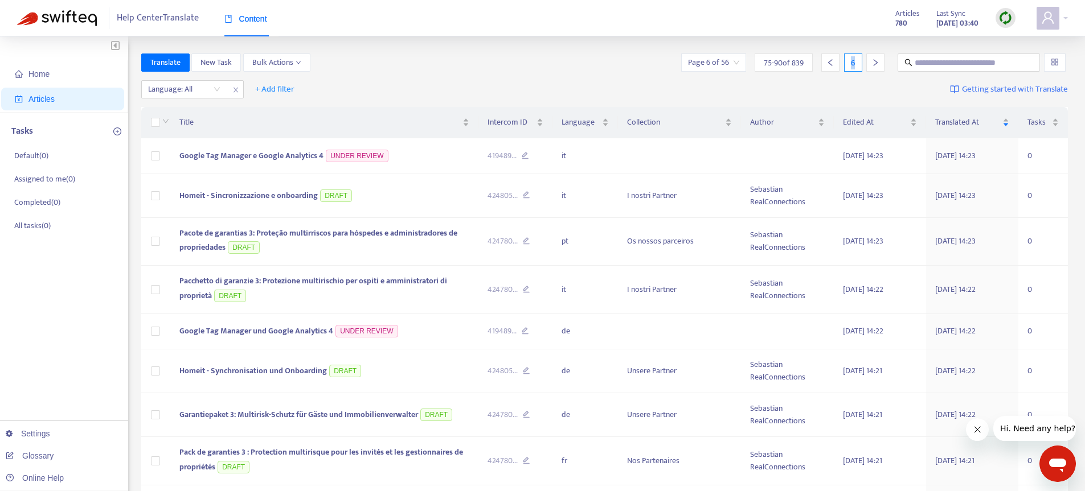
click at [831, 62] on icon "left" at bounding box center [830, 63] width 8 height 8
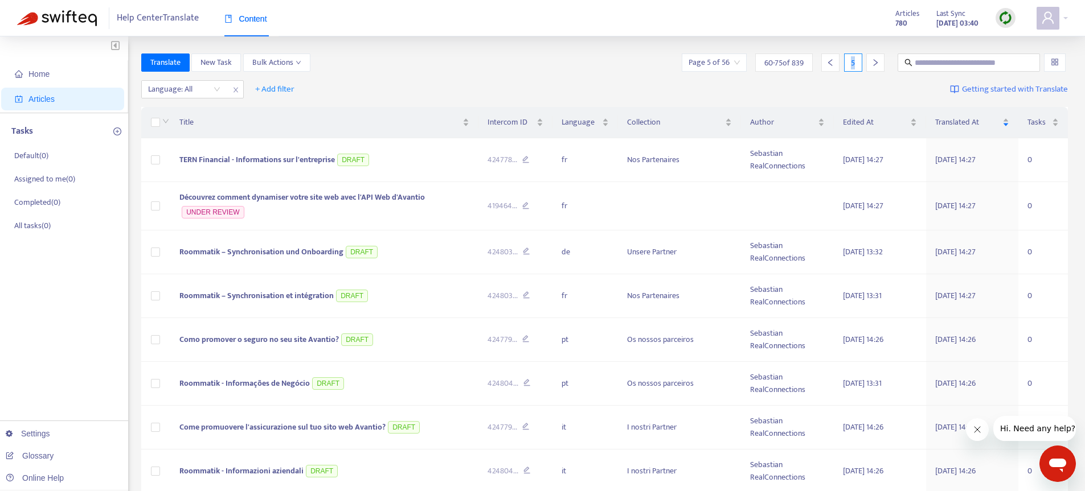
click at [831, 62] on icon "left" at bounding box center [830, 63] width 8 height 8
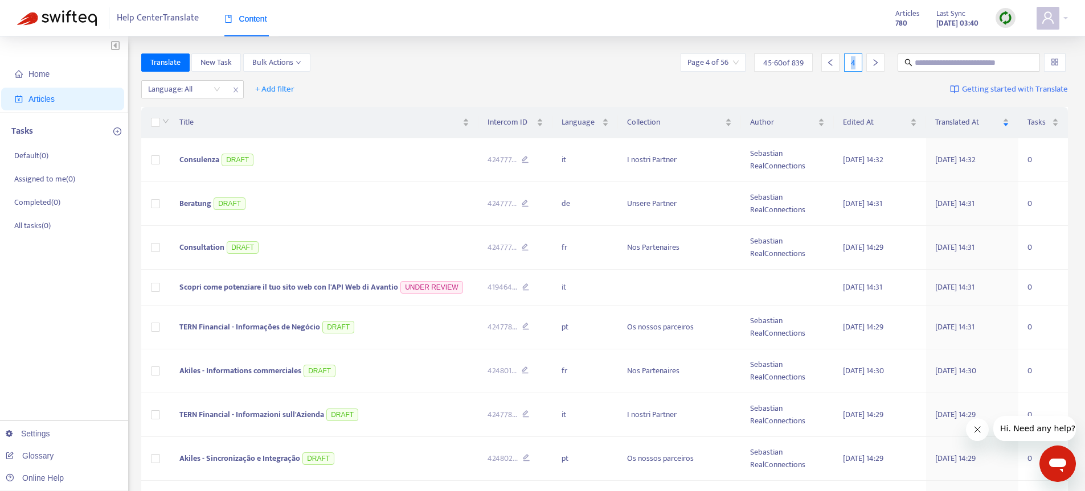
click at [831, 62] on icon "left" at bounding box center [830, 63] width 8 height 8
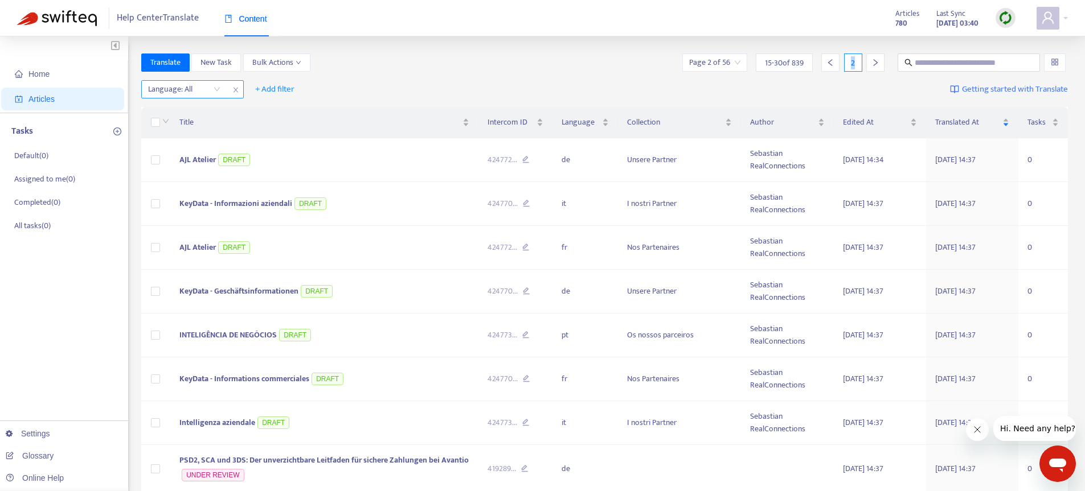
click at [192, 92] on div at bounding box center [178, 90] width 69 height 14
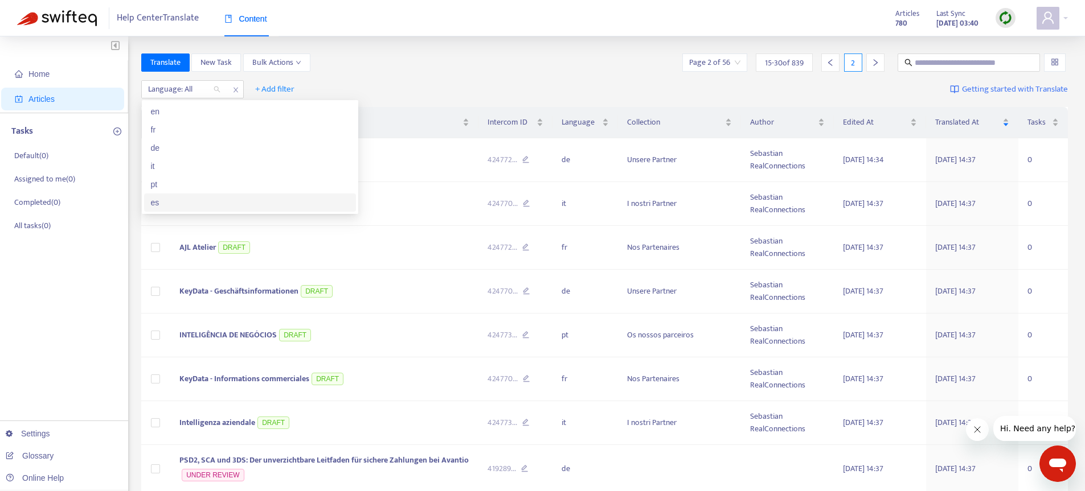
click at [169, 210] on div "es" at bounding box center [250, 203] width 212 height 18
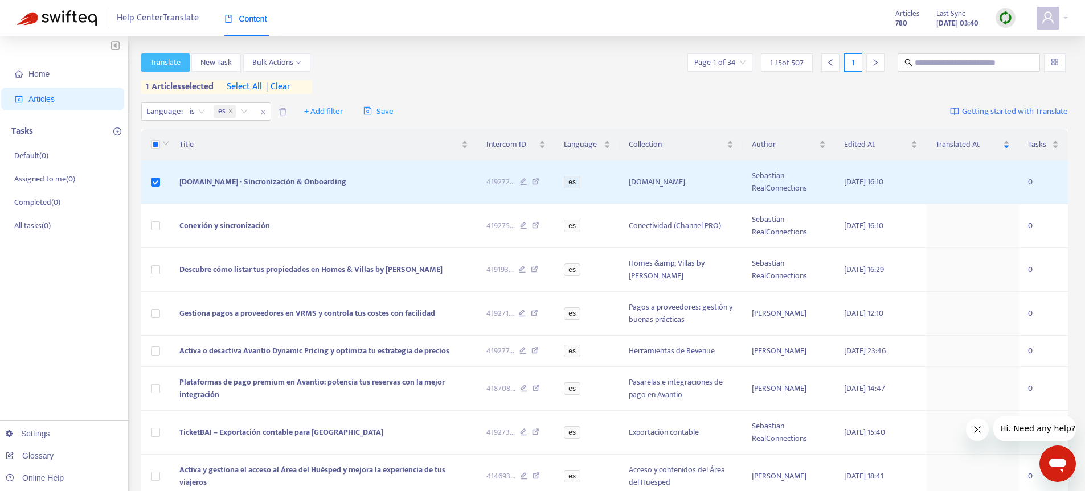
click at [173, 67] on span "Translate" at bounding box center [165, 62] width 30 height 13
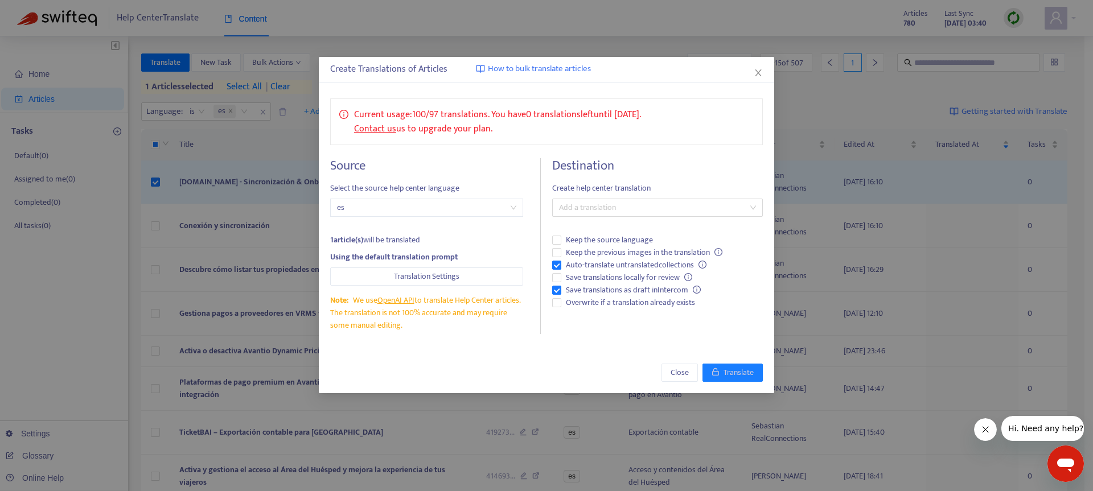
click at [75, 281] on div "Create Translations of Articles How to bulk translate articles Current usage: 1…" at bounding box center [546, 245] width 1093 height 491
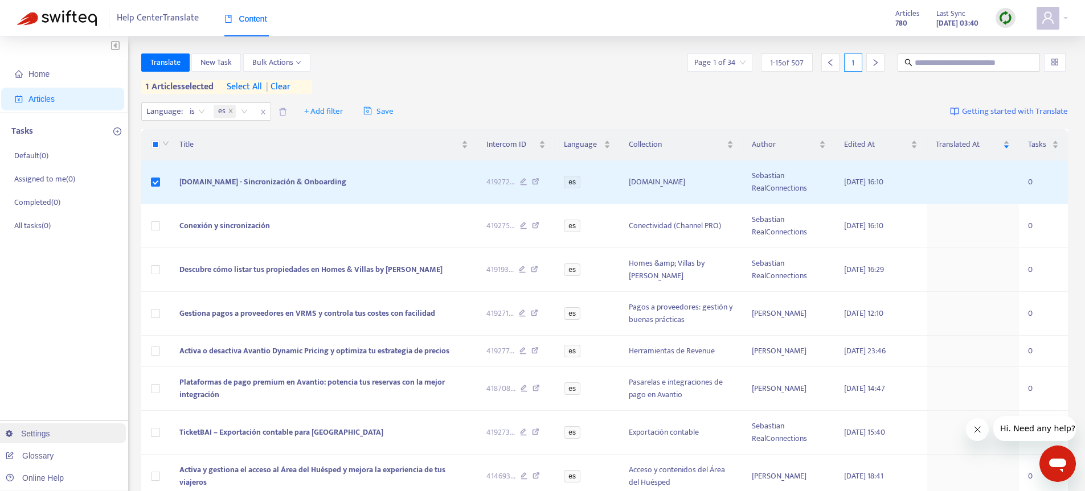
click at [31, 433] on link "Settings" at bounding box center [28, 433] width 44 height 9
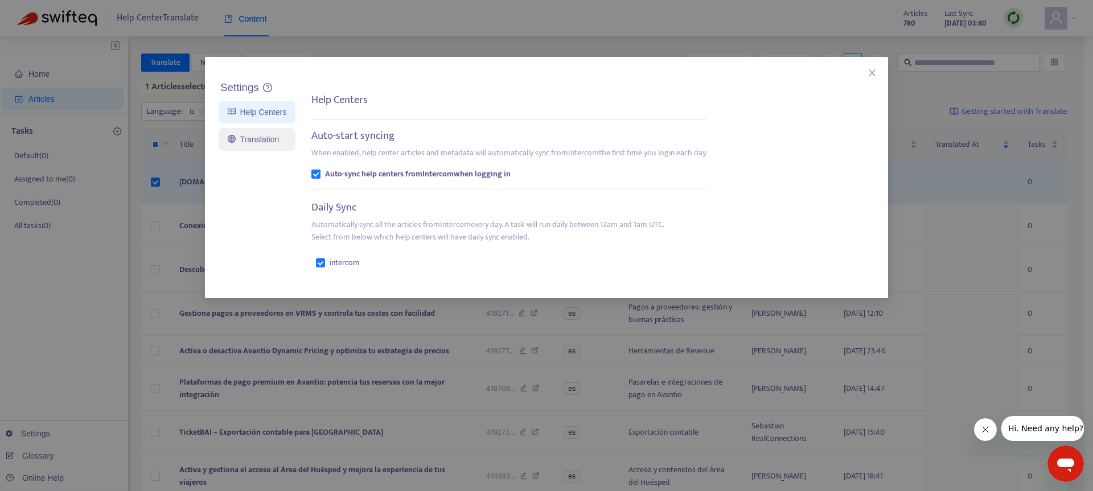
click at [244, 138] on link "Translation" at bounding box center [253, 139] width 51 height 9
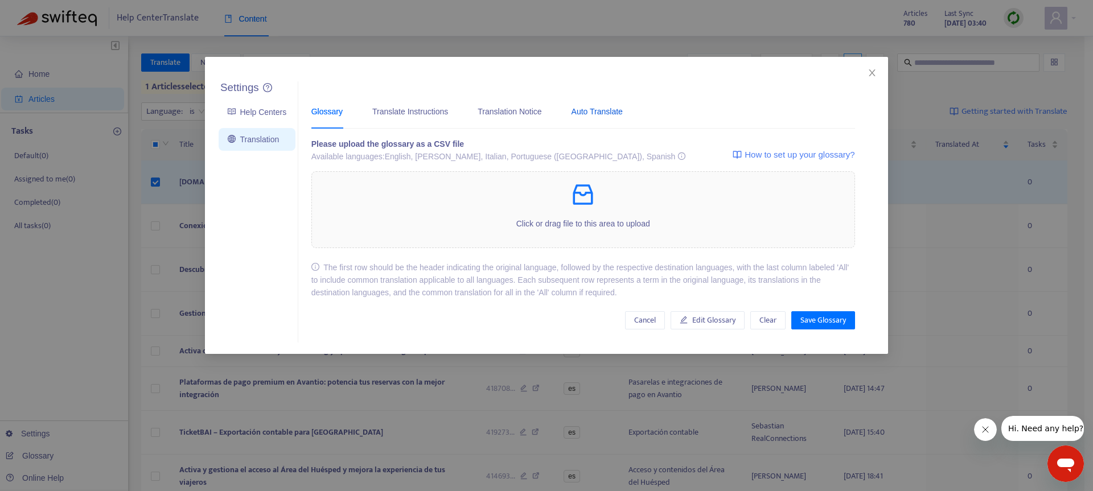
click at [622, 116] on div "Auto Translate" at bounding box center [597, 111] width 51 height 13
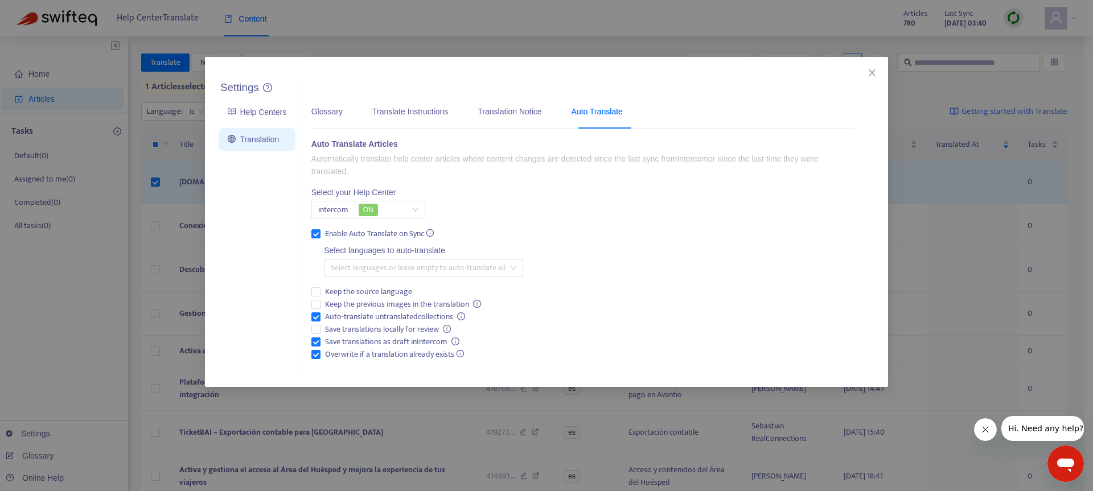
click at [35, 320] on div "Settings Help Centers Translation Settings Glossary Translate Instructions Tran…" at bounding box center [546, 245] width 1093 height 491
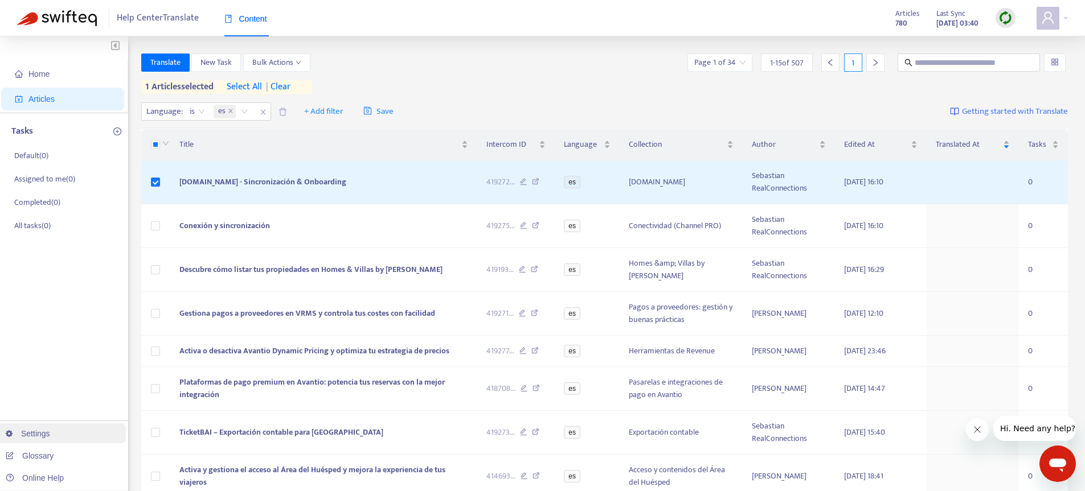
click at [32, 429] on link "Settings" at bounding box center [28, 433] width 44 height 9
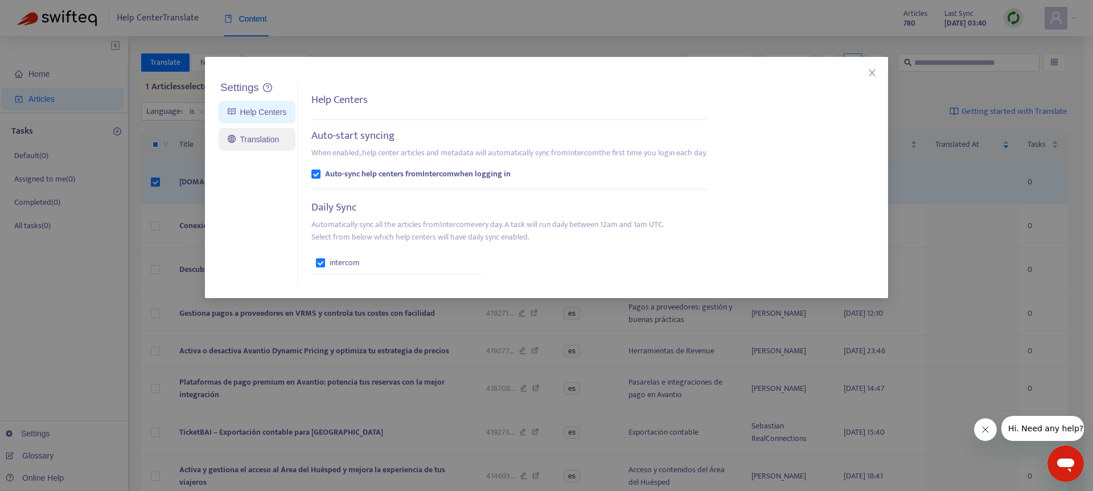
click at [260, 136] on link "Translation" at bounding box center [253, 139] width 51 height 9
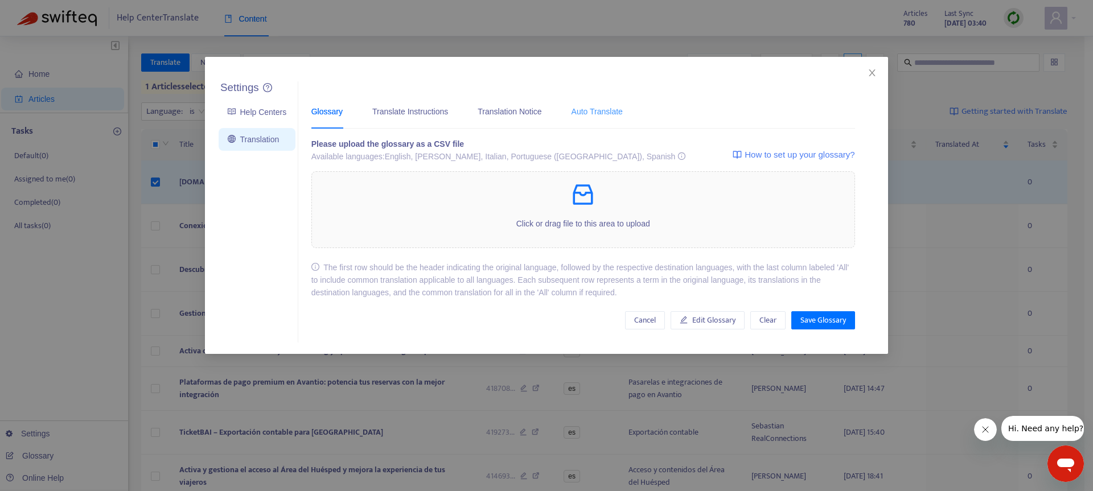
click at [596, 118] on div "Auto Translate" at bounding box center [597, 111] width 51 height 35
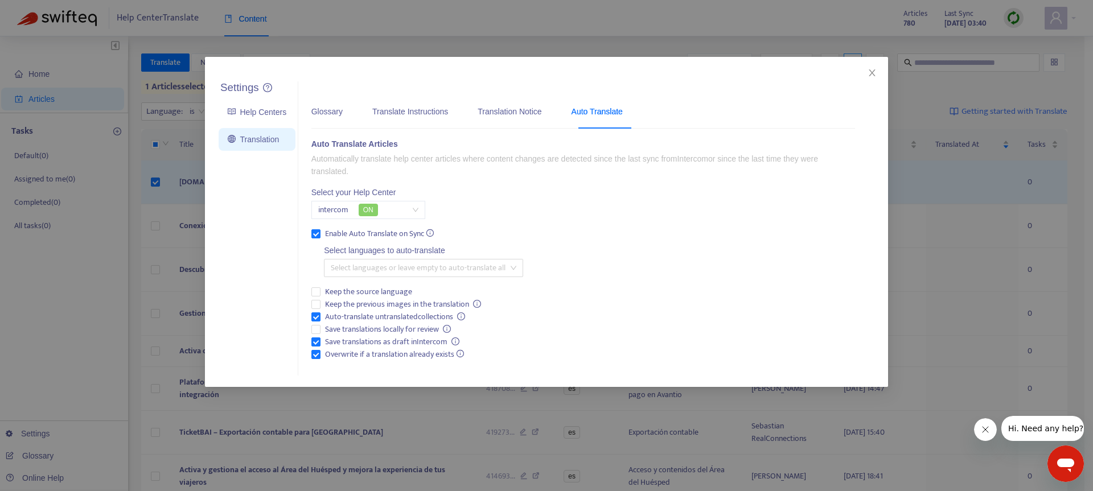
click at [45, 330] on div "Settings Help Centers Translation Settings Glossary Translate Instructions Tran…" at bounding box center [546, 245] width 1093 height 491
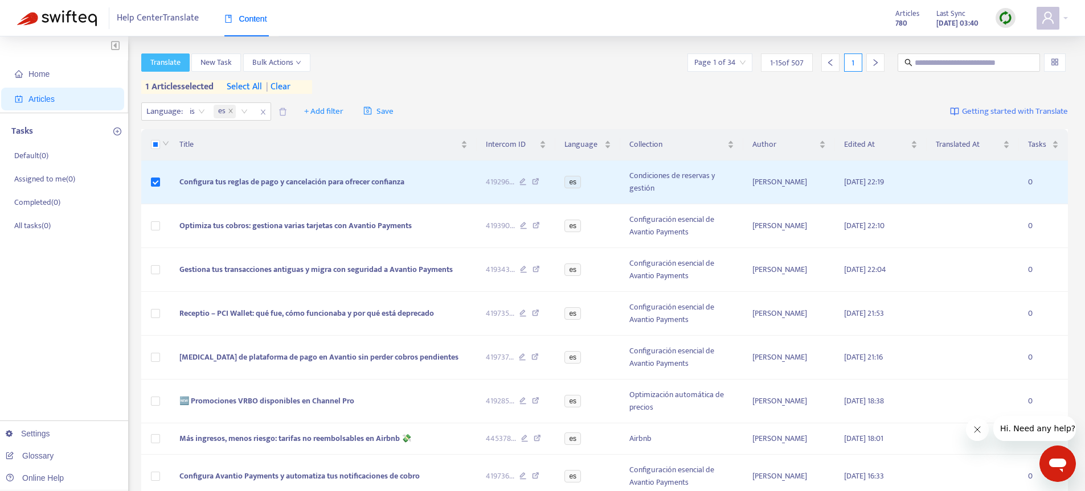
click at [173, 60] on span "Translate" at bounding box center [165, 62] width 30 height 13
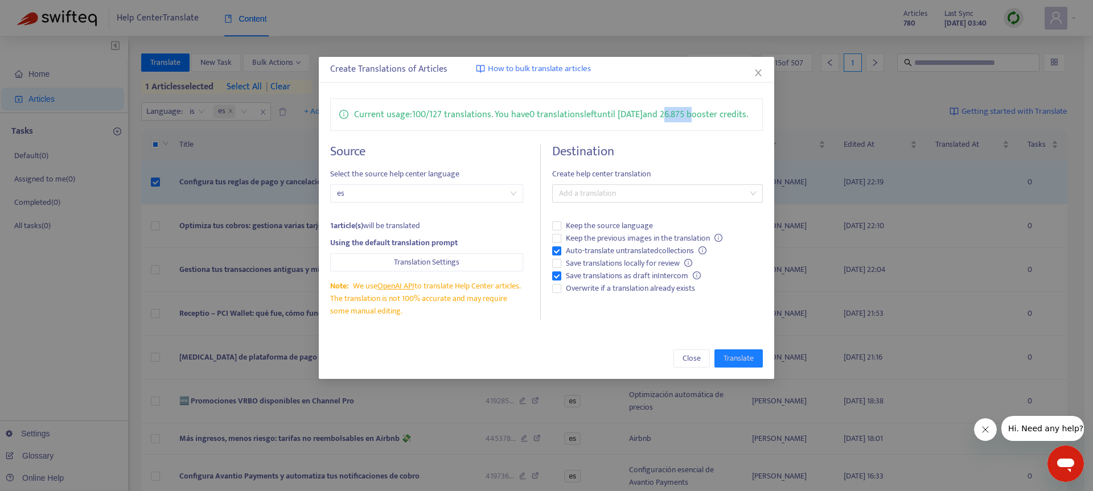
drag, startPoint x: 683, startPoint y: 114, endPoint x: 686, endPoint y: 150, distance: 35.5
click at [703, 122] on p "Current usage: 100 / 127 translations . You have 0 translations left until 07/1…" at bounding box center [551, 115] width 394 height 14
click at [630, 33] on div "Create Translations of Articles How to bulk translate articles Current usage: 1…" at bounding box center [546, 245] width 1093 height 491
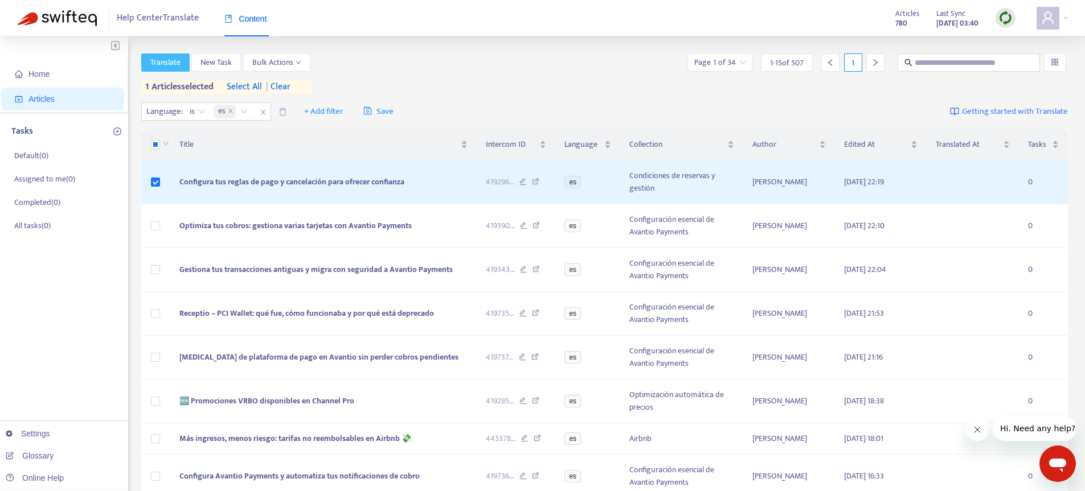
click at [160, 57] on span "Translate" at bounding box center [165, 62] width 30 height 13
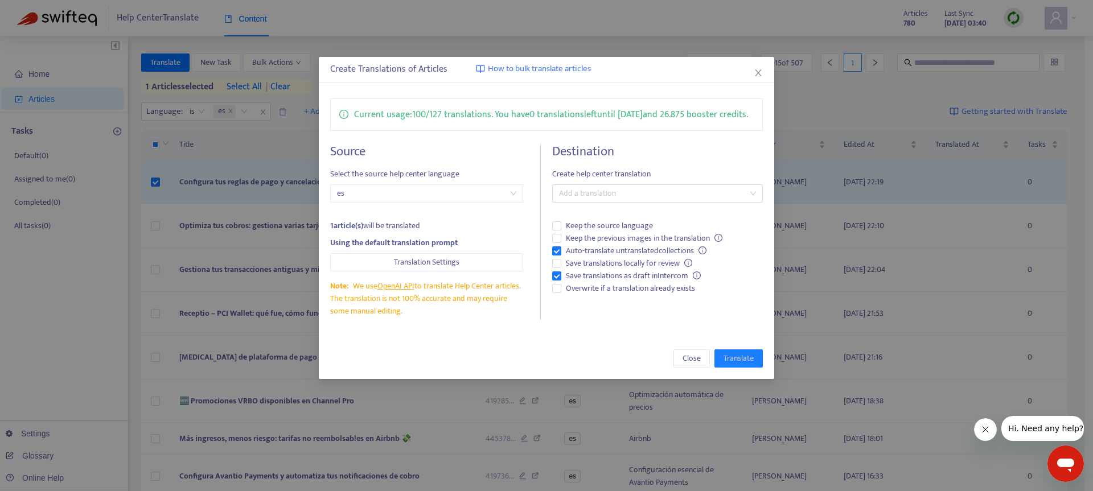
click at [613, 198] on div "Destination Create help center translation Add a translation Keep the source la…" at bounding box center [657, 232] width 211 height 176
click at [599, 200] on div at bounding box center [652, 194] width 194 height 14
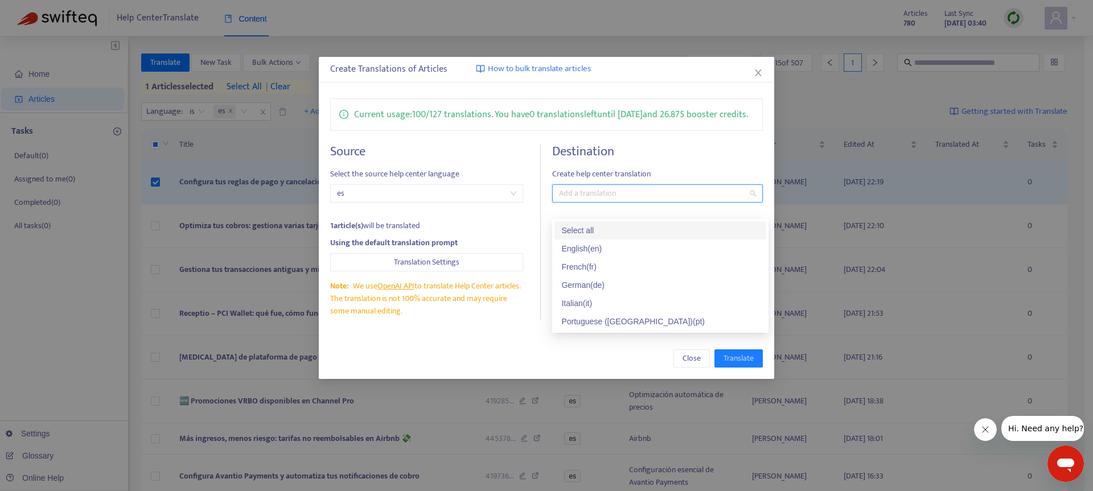
click at [596, 235] on div "Select all" at bounding box center [661, 230] width 198 height 13
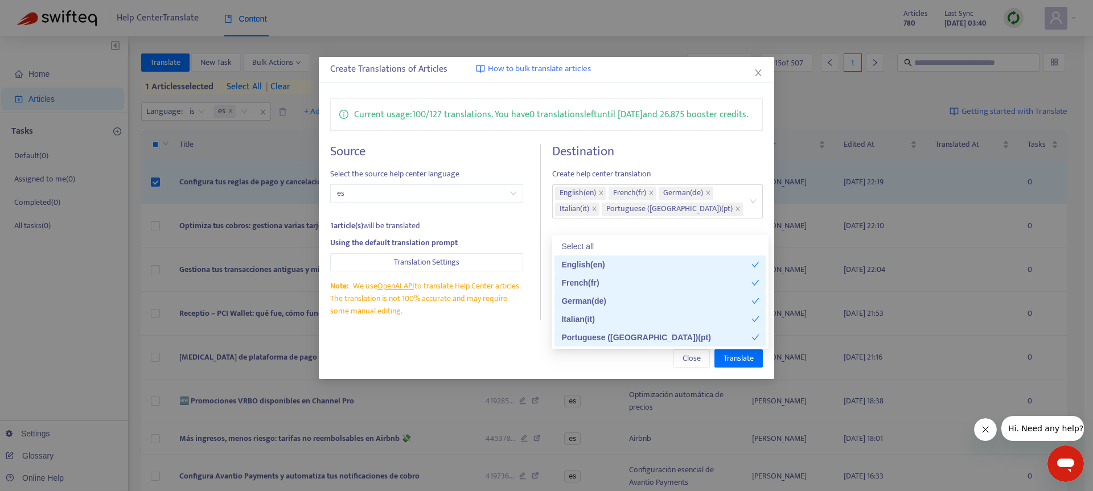
click at [710, 156] on div "Current usage: 100 / 127 translations . You have 0 translations left until 07/1…" at bounding box center [547, 209] width 456 height 244
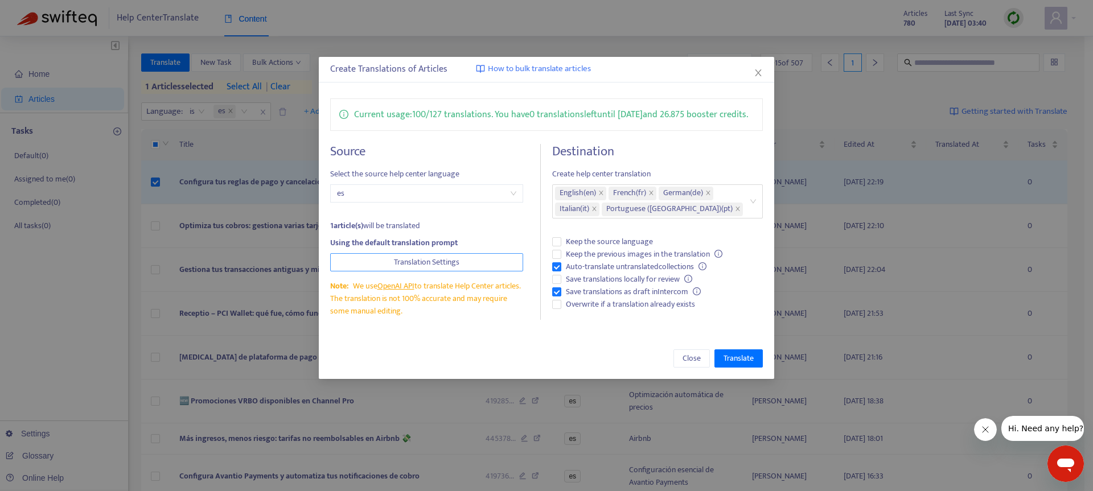
click at [438, 269] on span "Translation Settings" at bounding box center [426, 262] width 65 height 13
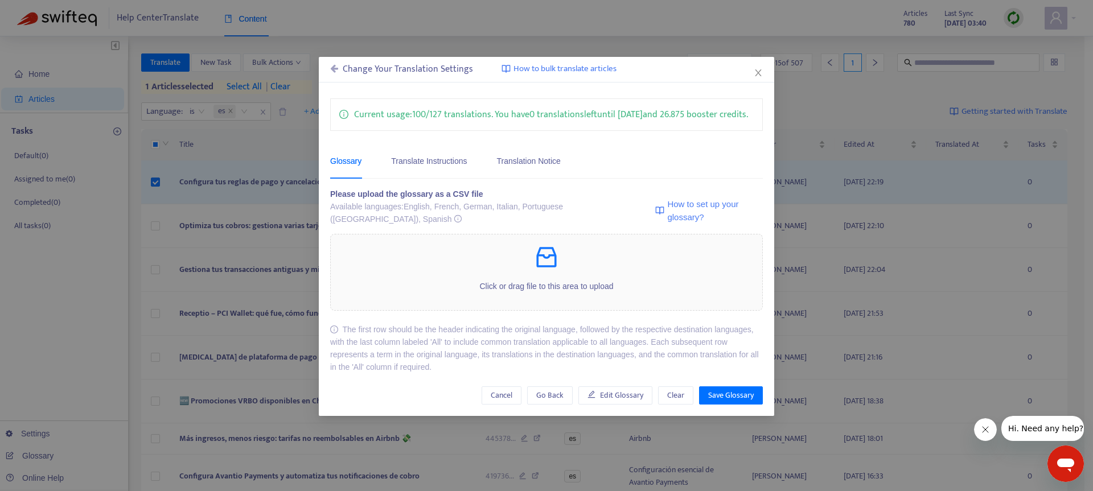
click at [284, 134] on div "Change Your Translation Settings How to bulk translate articles Current usage: …" at bounding box center [546, 245] width 1093 height 491
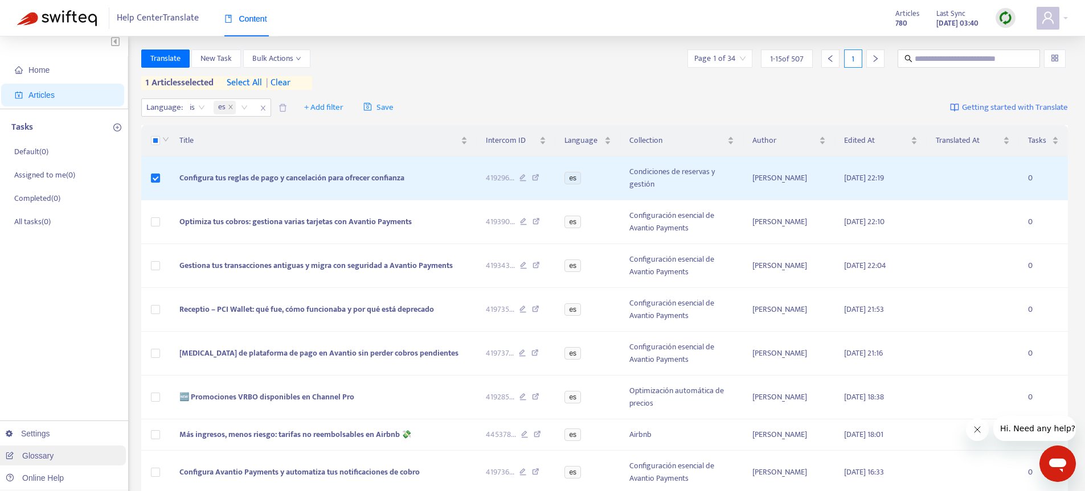
scroll to position [5, 0]
click at [54, 453] on link "Glossary" at bounding box center [30, 456] width 48 height 9
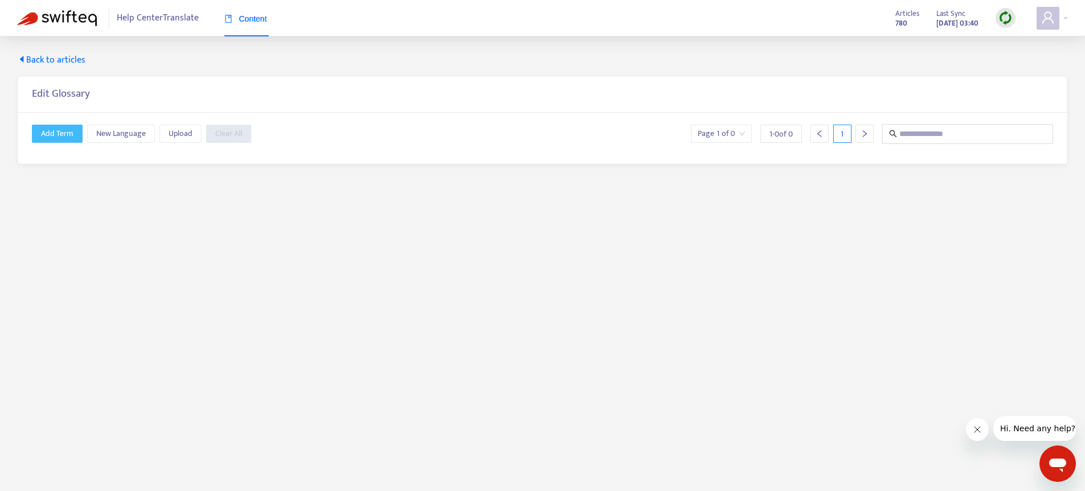
click at [52, 136] on span "Add Term" at bounding box center [57, 134] width 32 height 13
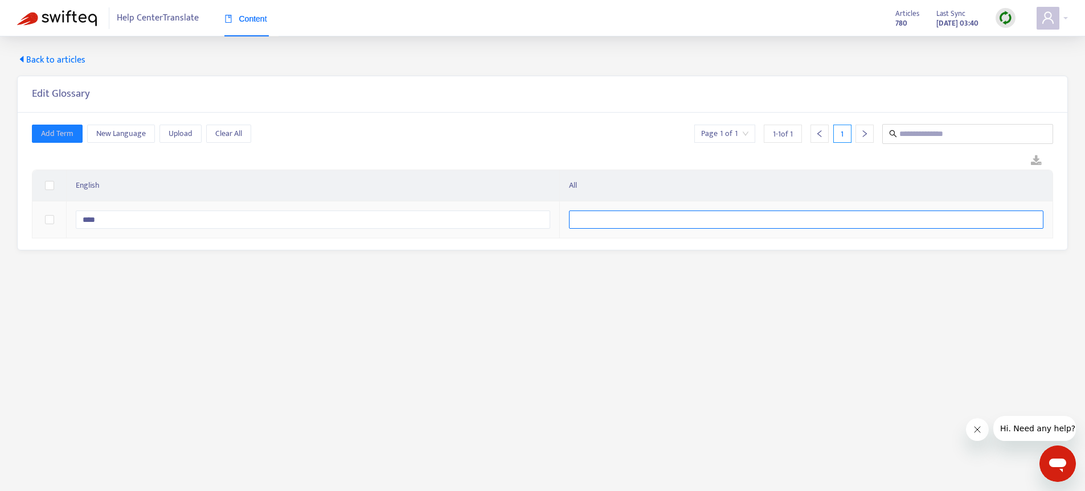
type input "****"
click at [621, 227] on input "text" at bounding box center [806, 220] width 474 height 18
paste input "****"
type input "****"
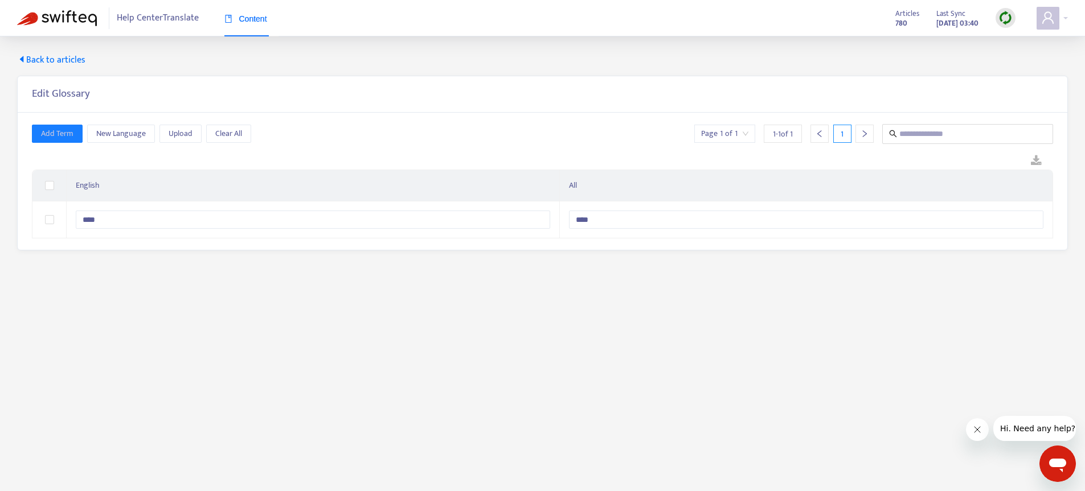
click at [536, 294] on main "Back to articles Edit Glossary Add Term New Language Upload Clear All Page 1 of…" at bounding box center [542, 281] width 1085 height 491
click at [113, 134] on span "New Language" at bounding box center [121, 134] width 50 height 13
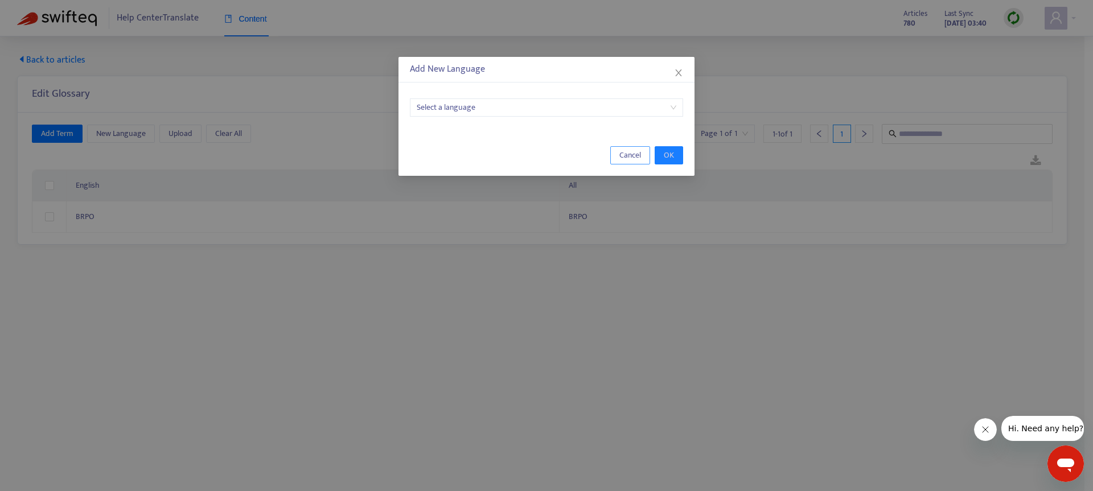
click at [628, 155] on span "Cancel" at bounding box center [631, 155] width 22 height 13
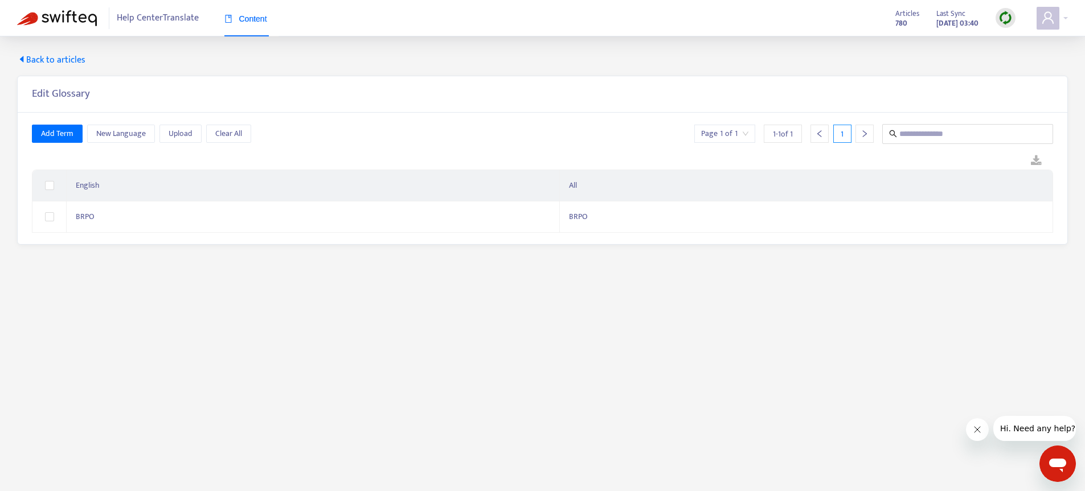
click at [48, 56] on span "Back to articles" at bounding box center [51, 61] width 68 height 14
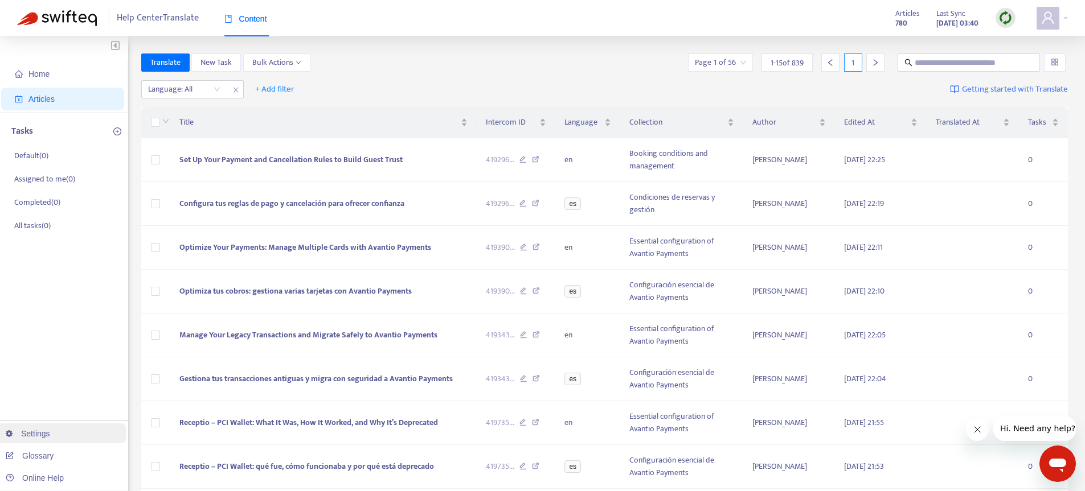
click at [50, 438] on link "Settings" at bounding box center [28, 433] width 44 height 9
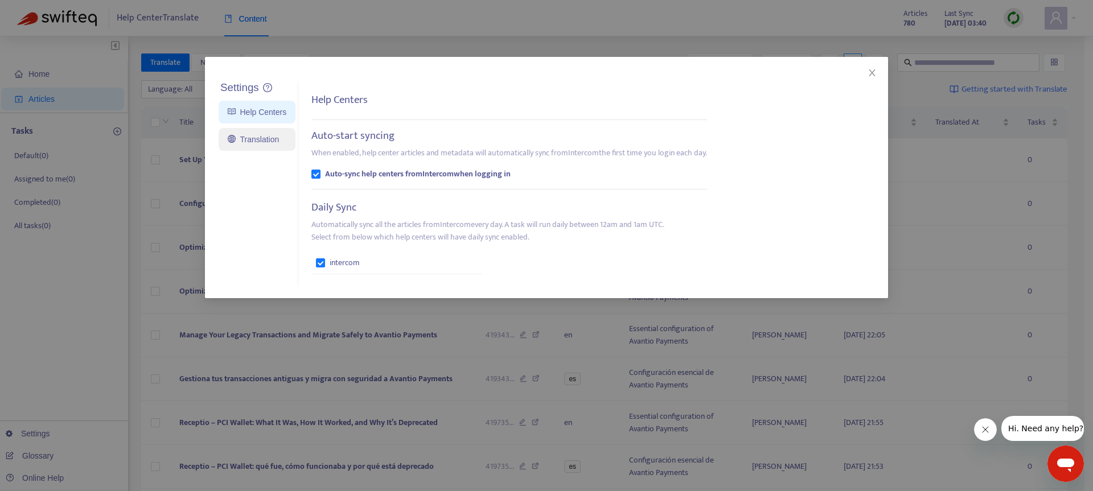
click at [253, 137] on link "Translation" at bounding box center [253, 139] width 51 height 9
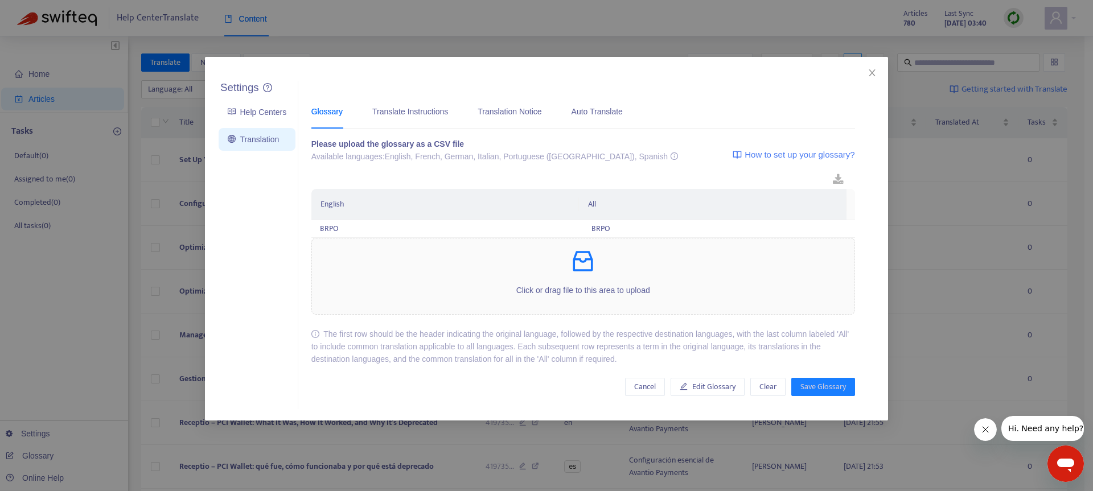
click at [55, 333] on div "Settings Help Centers Translation Settings Glossary Translate Instructions Tran…" at bounding box center [546, 245] width 1093 height 491
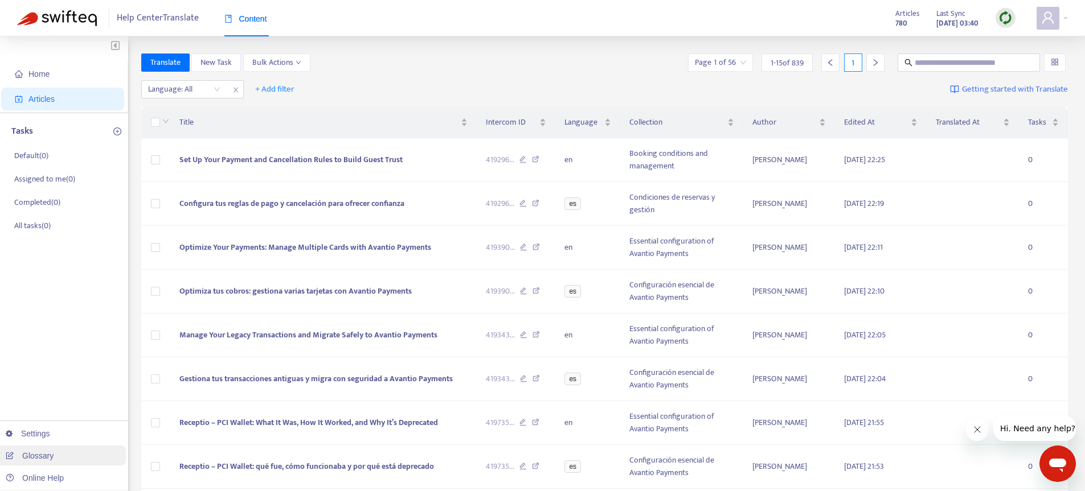
click at [54, 461] on link "Glossary" at bounding box center [30, 456] width 48 height 9
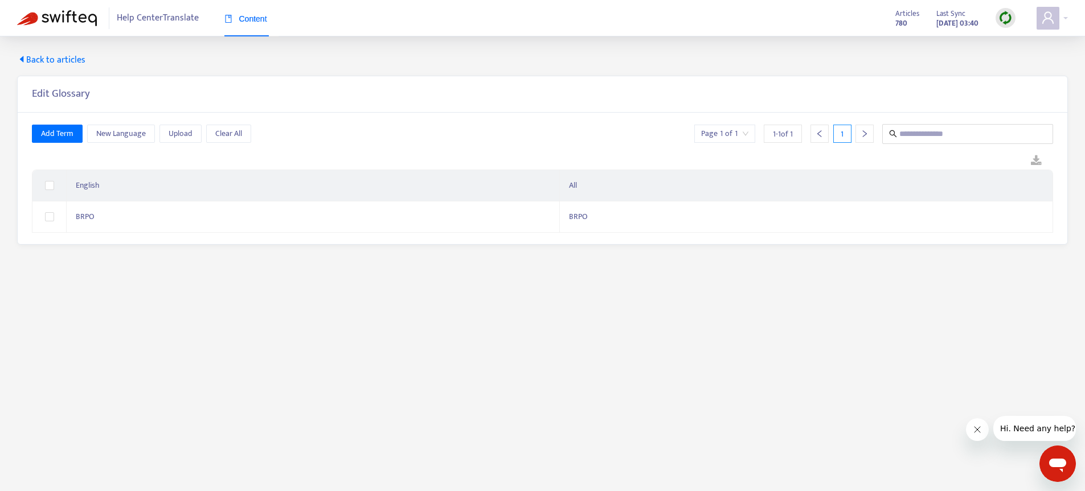
click at [51, 62] on span "Back to articles" at bounding box center [51, 61] width 68 height 14
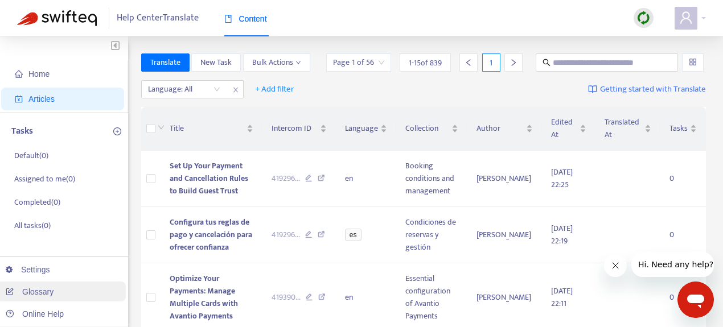
click at [54, 293] on link "Glossary" at bounding box center [30, 292] width 48 height 9
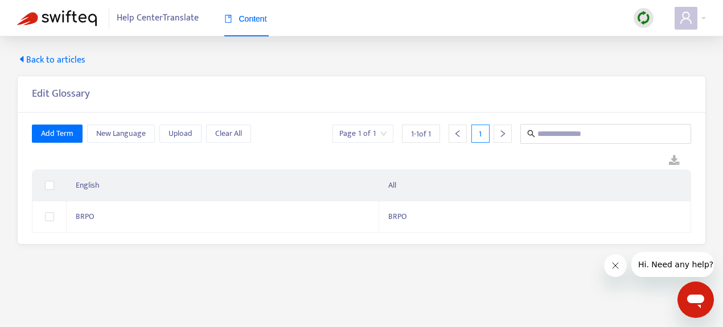
click at [63, 62] on span "Back to articles" at bounding box center [51, 61] width 68 height 14
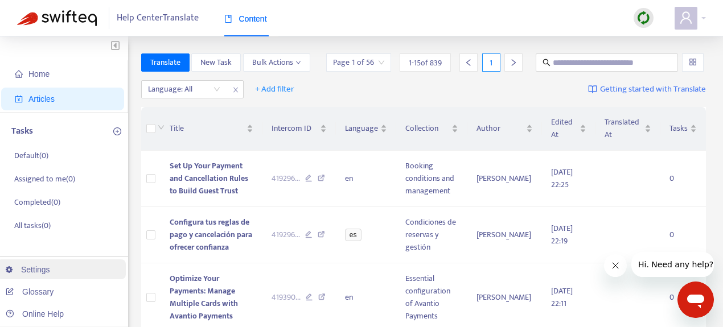
click at [50, 269] on link "Settings" at bounding box center [28, 269] width 44 height 9
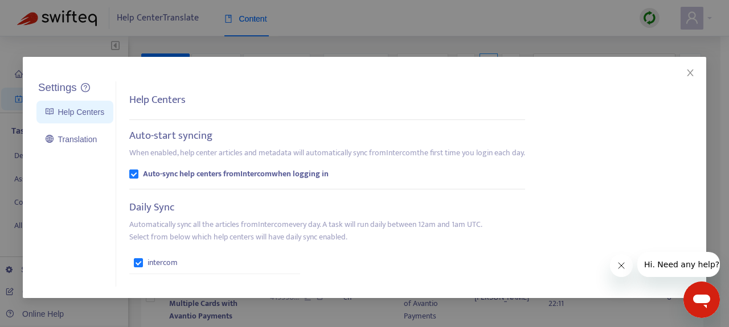
click at [7, 270] on div "Settings Help Centers Translation Settings Help Centers Auto-start syncing When…" at bounding box center [364, 163] width 729 height 327
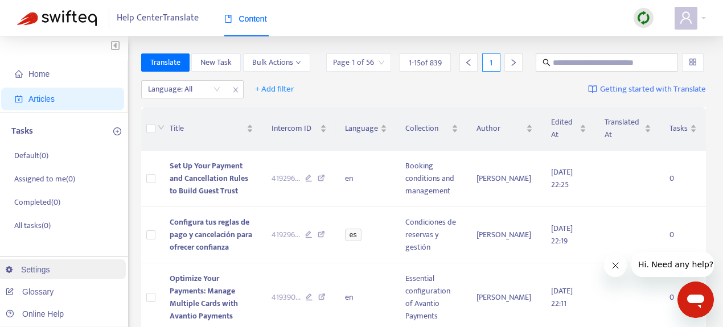
click at [39, 271] on link "Settings" at bounding box center [28, 269] width 44 height 9
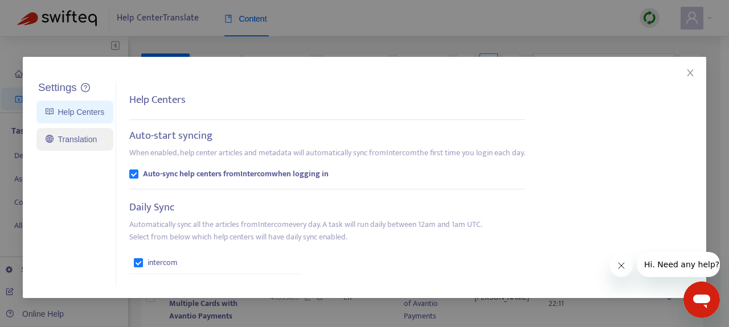
click at [68, 141] on link "Translation" at bounding box center [71, 139] width 51 height 9
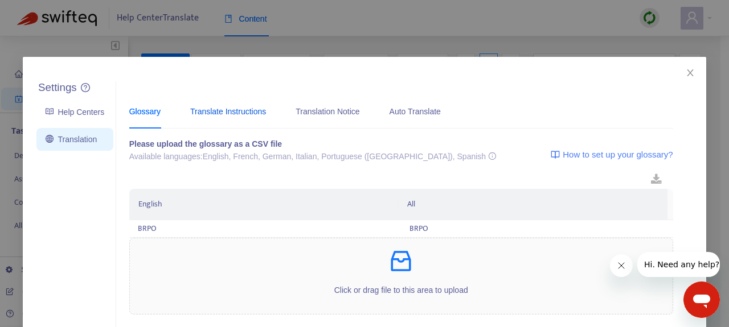
click at [223, 110] on div "Translate Instructions" at bounding box center [228, 111] width 76 height 13
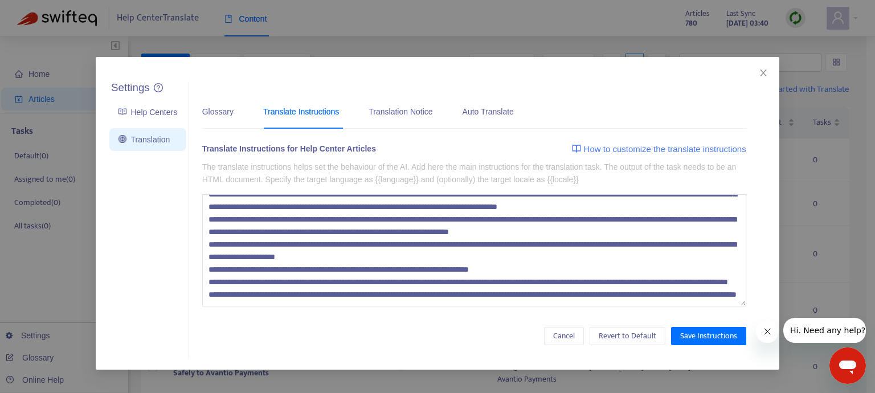
scroll to position [75, 0]
click at [384, 297] on textarea at bounding box center [474, 250] width 544 height 113
click at [559, 341] on span "Cancel" at bounding box center [564, 336] width 22 height 13
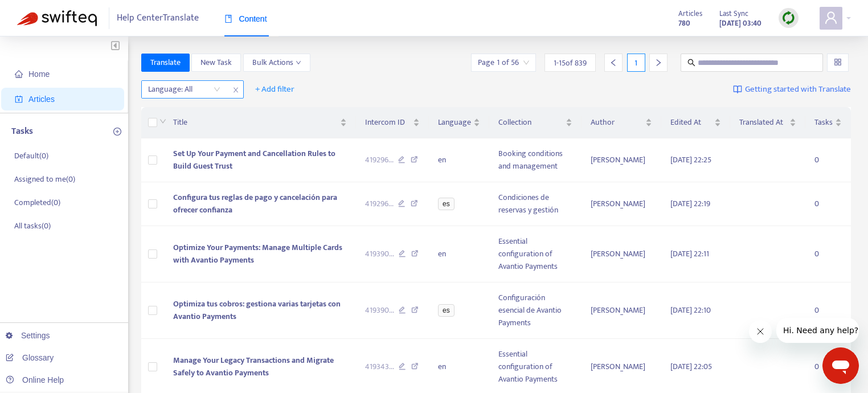
click at [204, 85] on div at bounding box center [178, 90] width 69 height 14
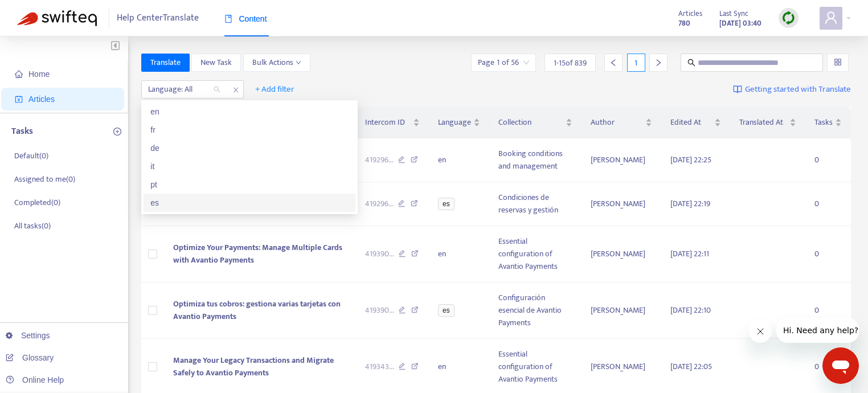
click at [167, 206] on div "es" at bounding box center [249, 202] width 198 height 13
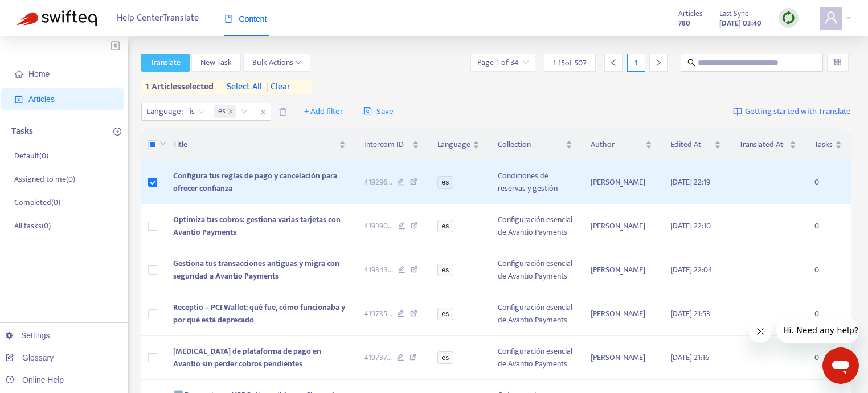
click at [173, 61] on span "Translate" at bounding box center [165, 62] width 30 height 13
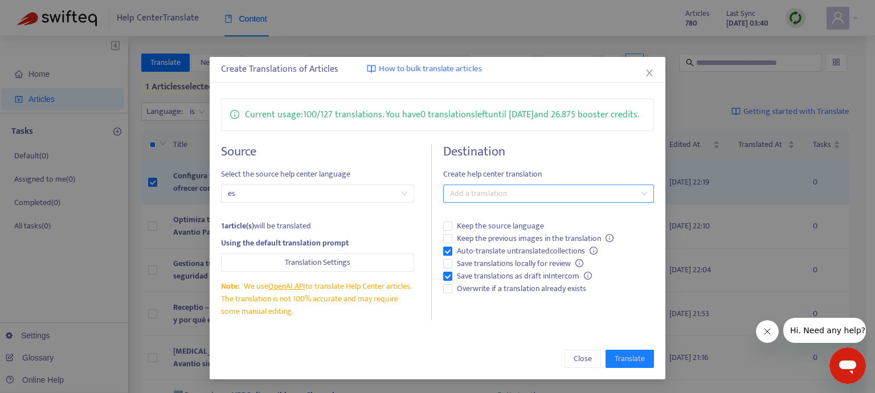
click at [523, 200] on div at bounding box center [543, 194] width 194 height 14
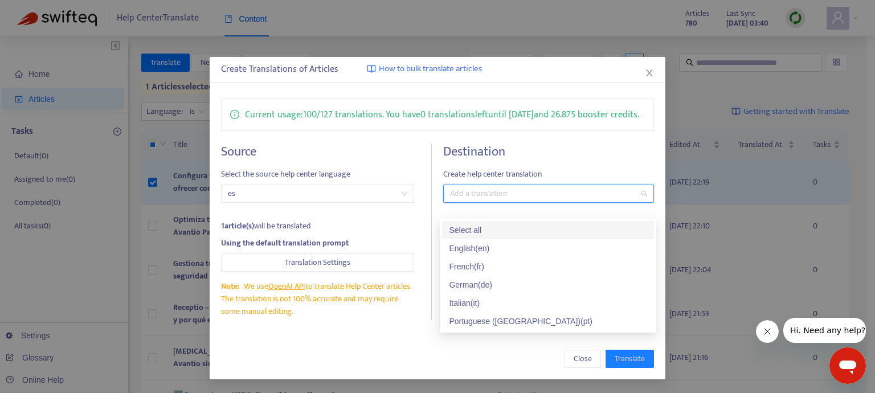
click at [478, 229] on div "Select all" at bounding box center [548, 230] width 198 height 13
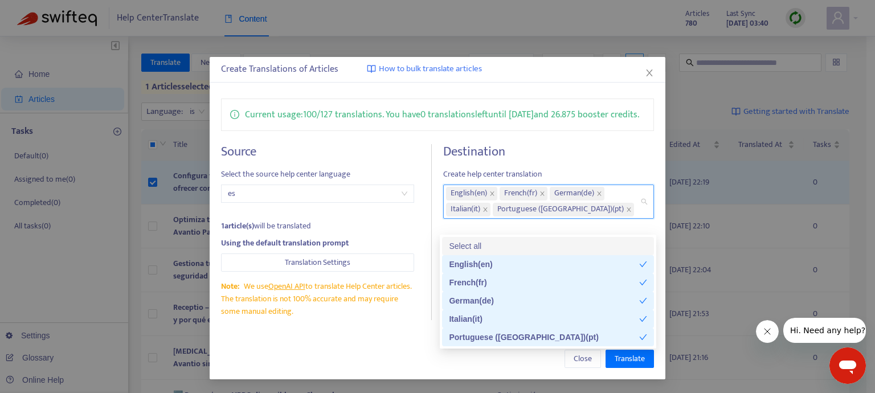
click at [560, 155] on div "Current usage: 100 / 127 translations . You have 0 translations left until 07/1…" at bounding box center [438, 209] width 456 height 244
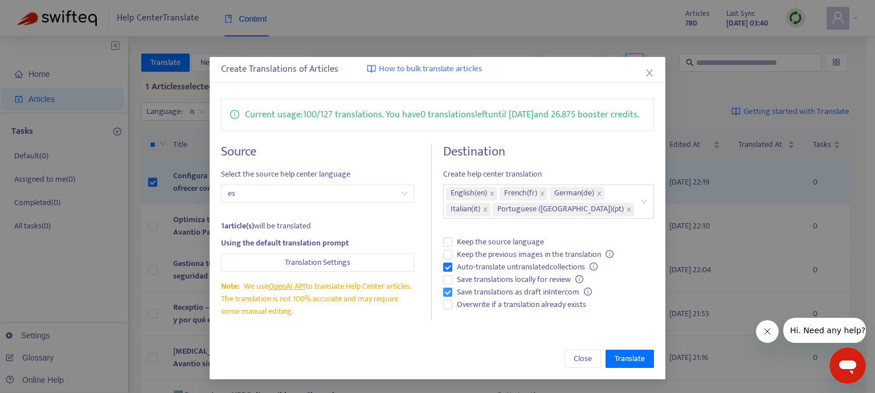
click at [494, 298] on span "Save translations as draft in Intercom" at bounding box center [524, 292] width 144 height 13
click at [469, 311] on span "Overwrite if a translation already exists" at bounding box center [521, 304] width 138 height 13
click at [509, 261] on span "Keep the previous images in the translation" at bounding box center [535, 254] width 166 height 13
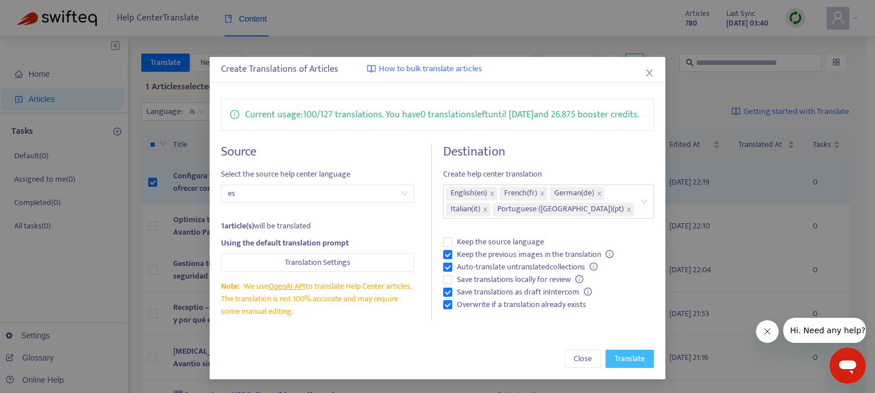
click at [629, 360] on span "Translate" at bounding box center [629, 359] width 30 height 13
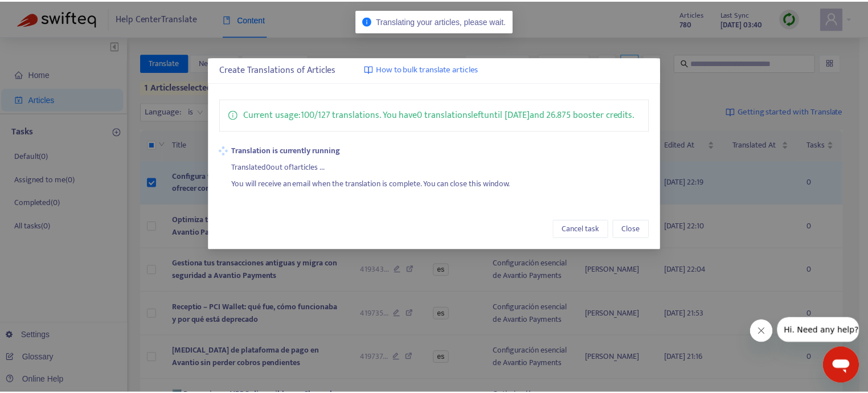
scroll to position [0, 0]
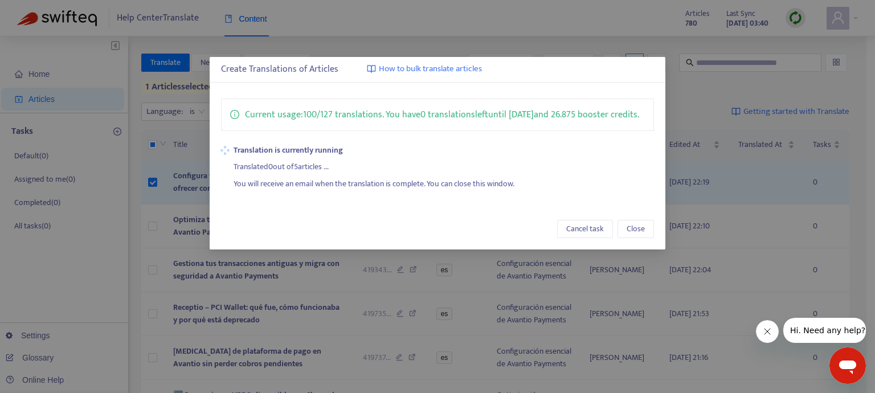
click at [189, 203] on div "Create Translations of Articles How to bulk translate articles Current usage: 1…" at bounding box center [437, 196] width 875 height 393
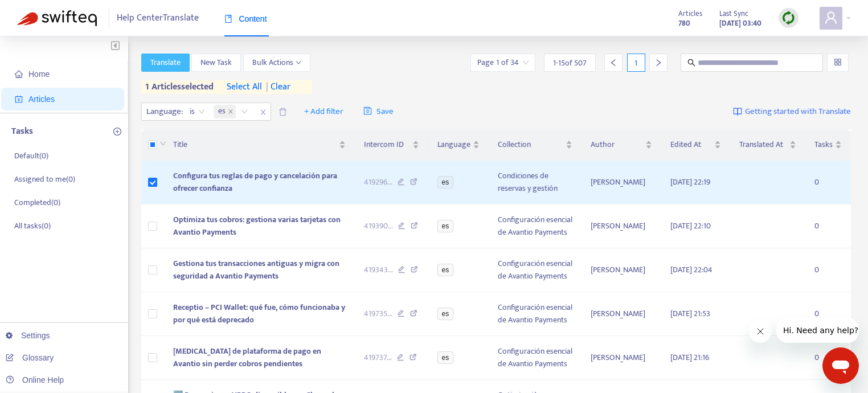
click at [164, 70] on button "Translate" at bounding box center [165, 63] width 48 height 18
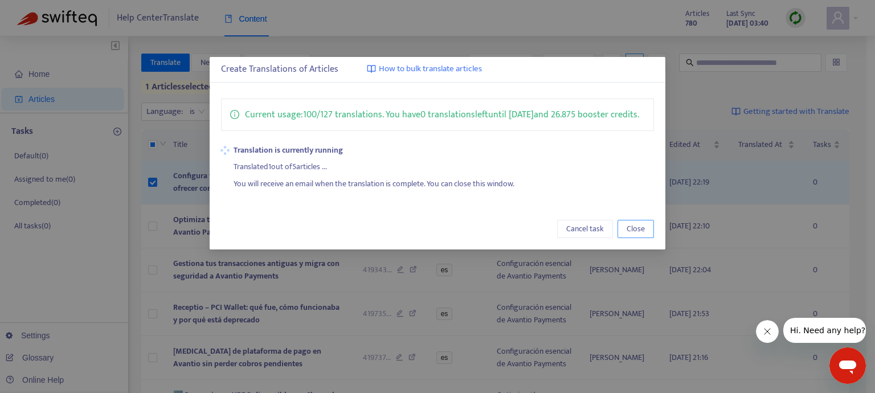
click at [641, 235] on span "Close" at bounding box center [635, 229] width 18 height 13
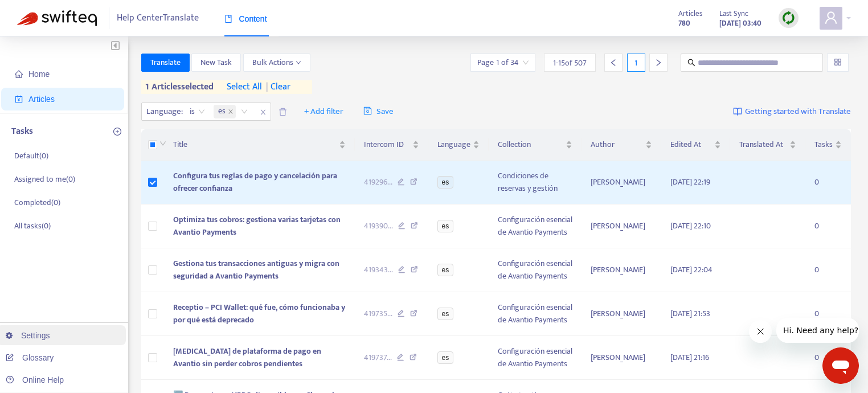
click at [42, 340] on link "Settings" at bounding box center [28, 335] width 44 height 9
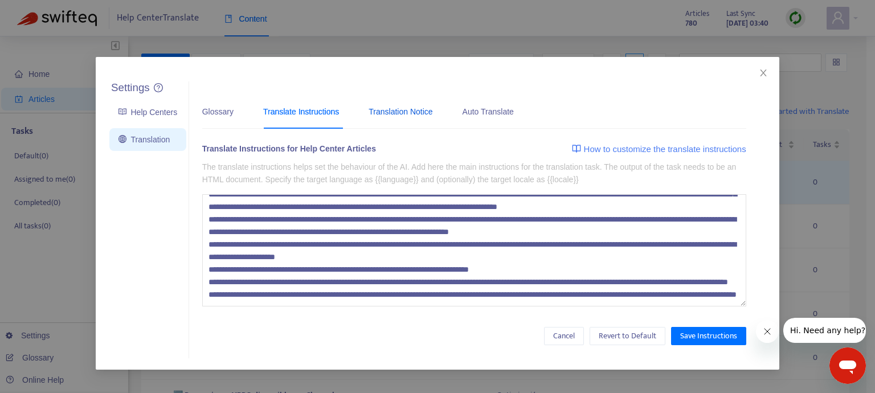
click at [396, 114] on div "Translation Notice" at bounding box center [400, 111] width 64 height 13
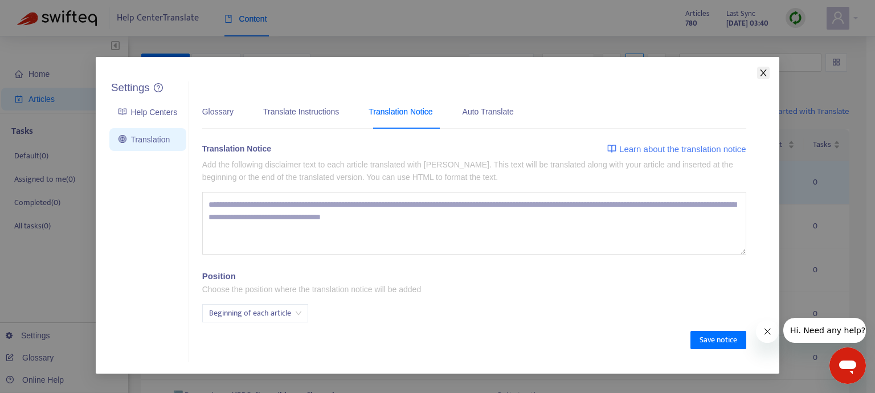
click at [763, 68] on icon "close" at bounding box center [763, 72] width 9 height 9
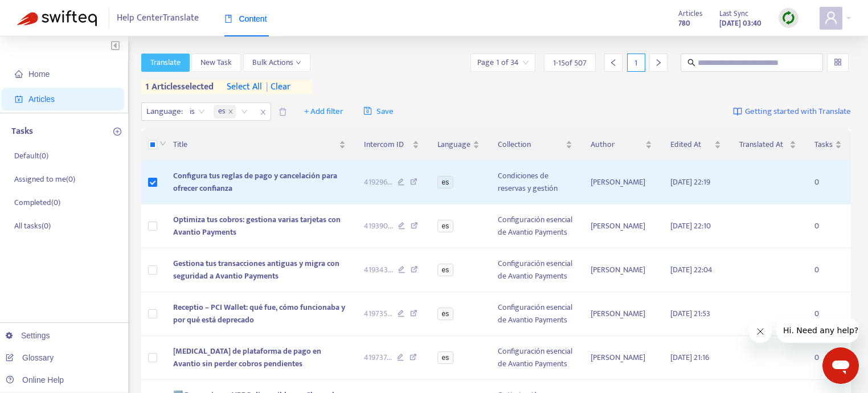
click at [163, 64] on span "Translate" at bounding box center [165, 62] width 30 height 13
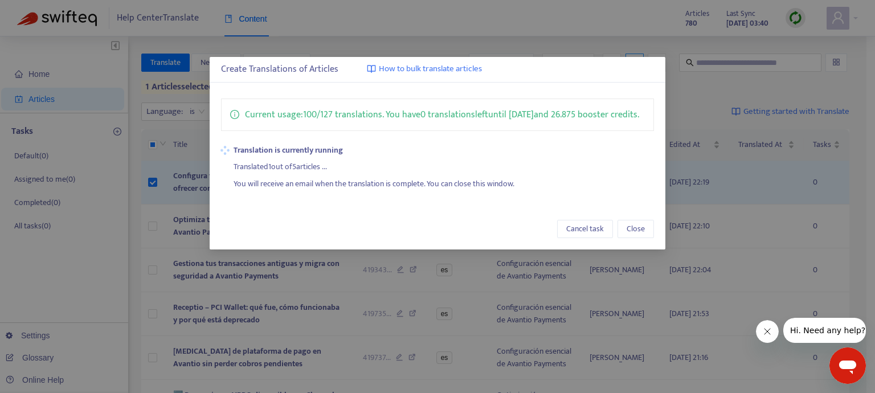
click at [136, 211] on div "Create Translations of Articles How to bulk translate articles Current usage: 1…" at bounding box center [437, 196] width 875 height 393
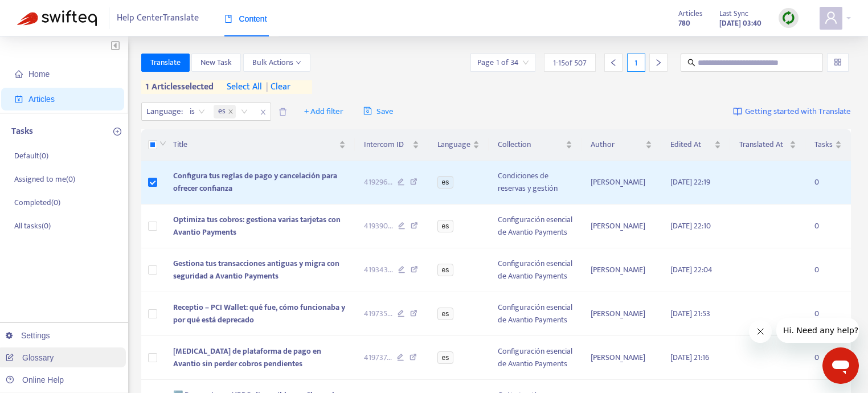
click at [52, 359] on link "Glossary" at bounding box center [30, 357] width 48 height 9
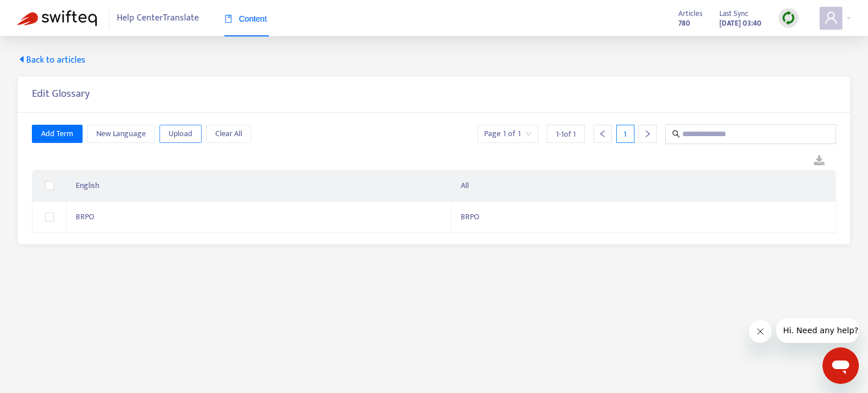
click at [183, 137] on span "Upload" at bounding box center [181, 134] width 24 height 13
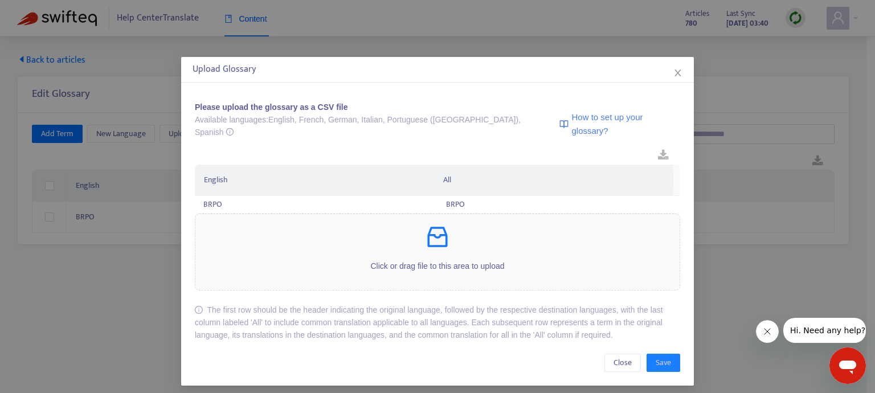
click at [113, 280] on div "Upload Glossary Please upload the glossary as a CSV file Available languages: E…" at bounding box center [437, 196] width 875 height 393
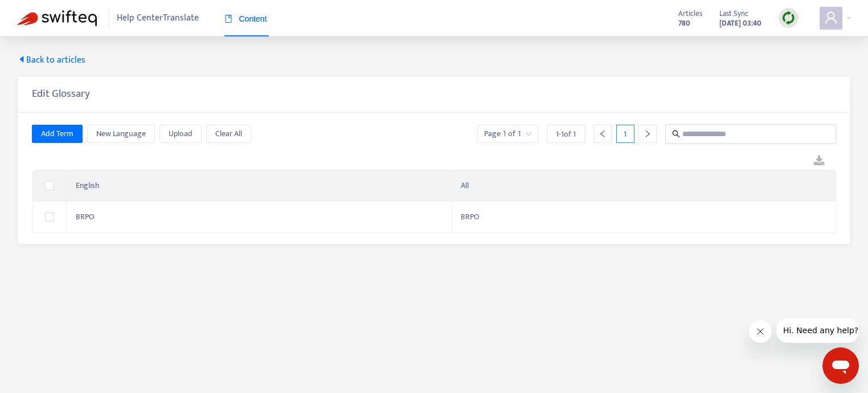
click at [81, 63] on span "Back to articles" at bounding box center [51, 61] width 68 height 14
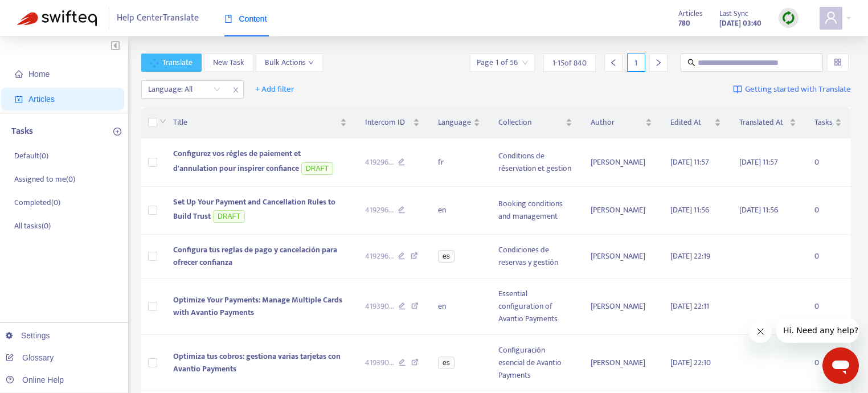
click at [171, 56] on span "Translate" at bounding box center [177, 62] width 30 height 13
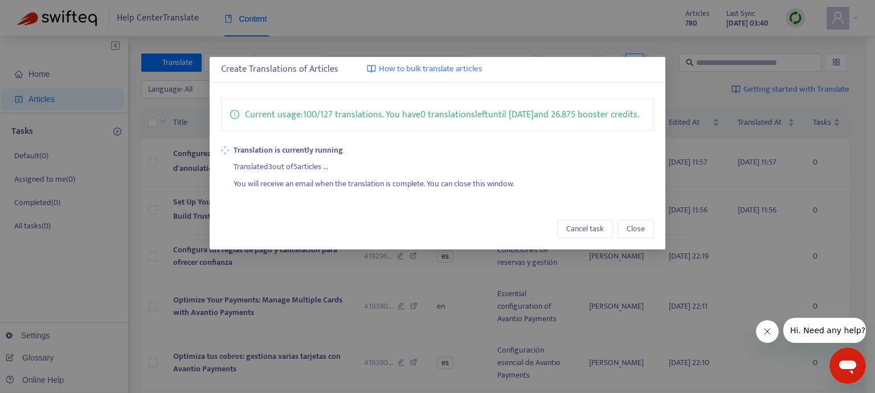
click at [185, 121] on div "Create Translations of Articles How to bulk translate articles Current usage: 1…" at bounding box center [437, 196] width 875 height 393
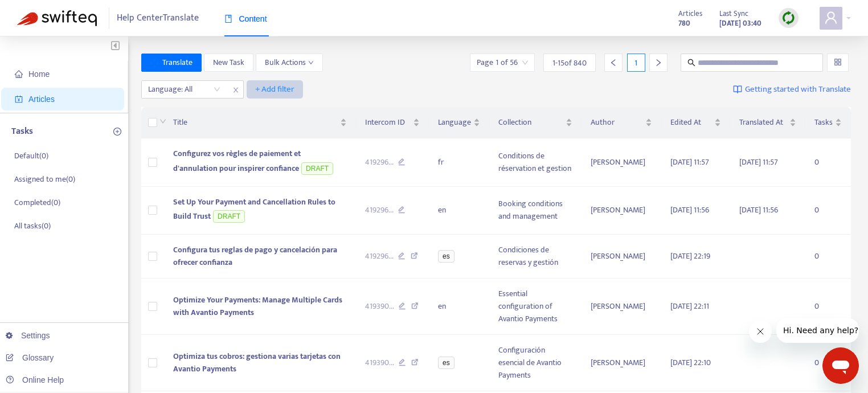
click at [274, 88] on span "+ Add filter" at bounding box center [274, 90] width 39 height 14
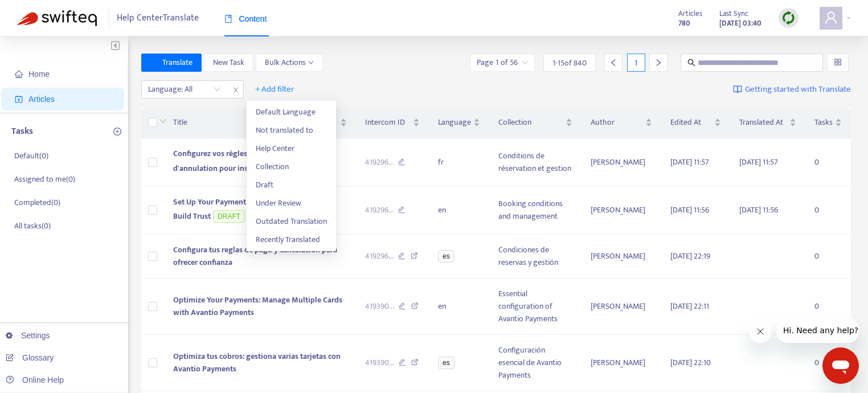
click at [404, 73] on div "Translate New Task Bulk Actions Page 1 of 56 1 - 15 of 840 1" at bounding box center [496, 65] width 710 height 23
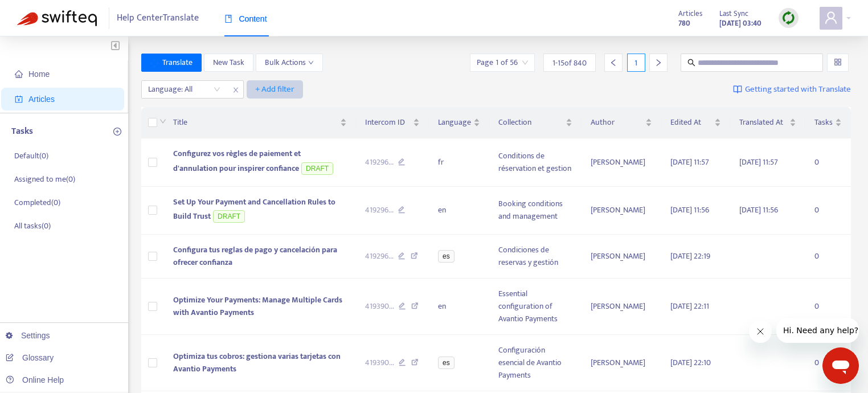
click at [288, 93] on span "+ Add filter" at bounding box center [274, 90] width 39 height 14
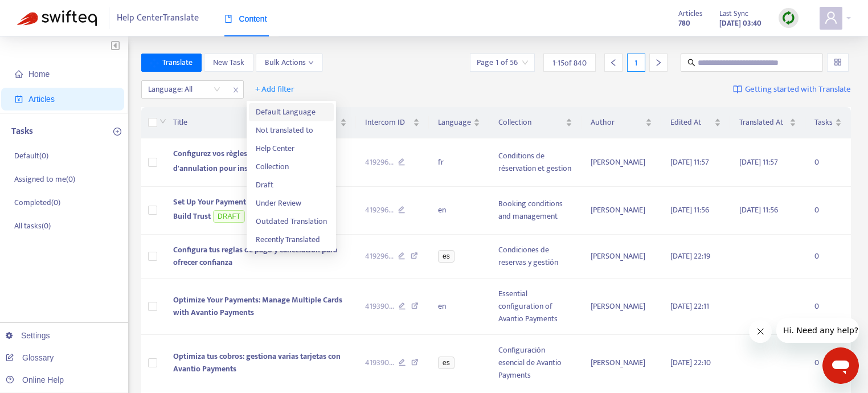
click at [278, 111] on span "Default Language" at bounding box center [291, 112] width 71 height 13
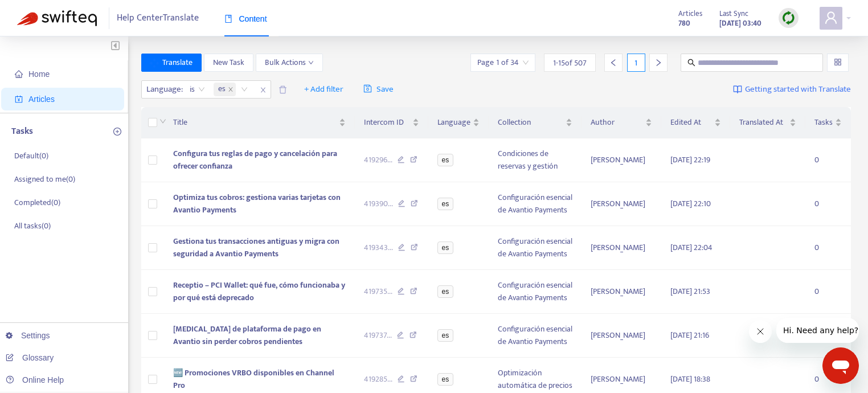
click at [578, 66] on span "1 - 15 of 507" at bounding box center [570, 63] width 34 height 12
click at [425, 56] on div "Translate New Task Bulk Actions Page 1 of 34 1 - 15 of 507 1" at bounding box center [496, 63] width 710 height 18
click at [50, 332] on link "Settings" at bounding box center [28, 335] width 44 height 9
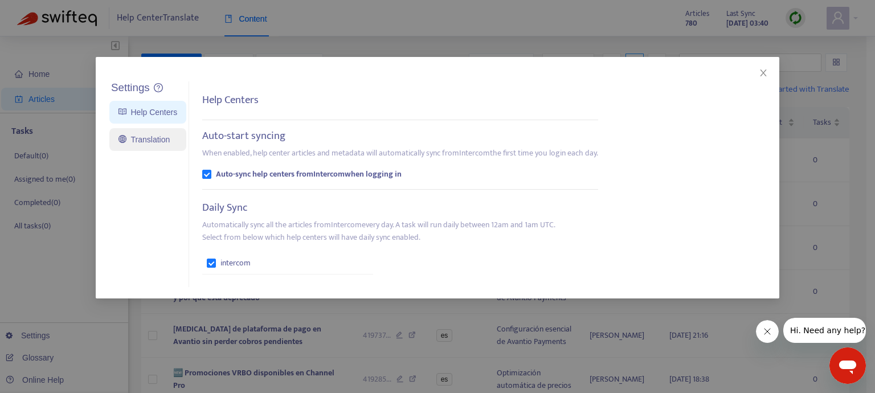
click at [161, 143] on link "Translation" at bounding box center [143, 139] width 51 height 9
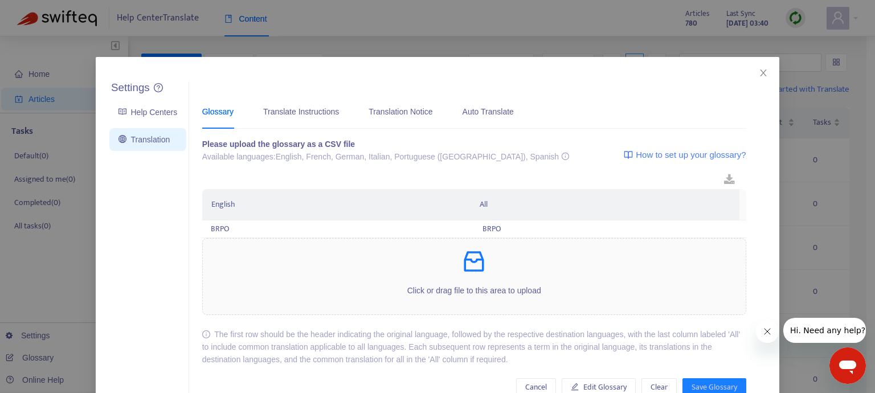
click at [57, 297] on div "Settings Help Centers Translation Settings Glossary Translate Instructions Tran…" at bounding box center [437, 196] width 875 height 393
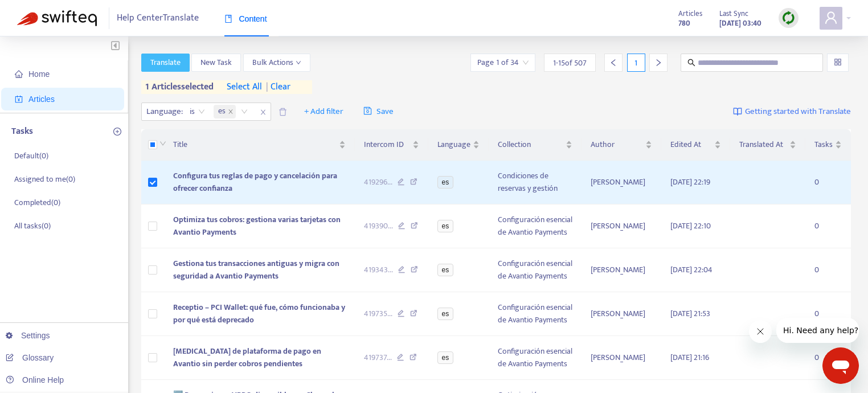
click at [166, 68] on span "Translate" at bounding box center [165, 62] width 30 height 13
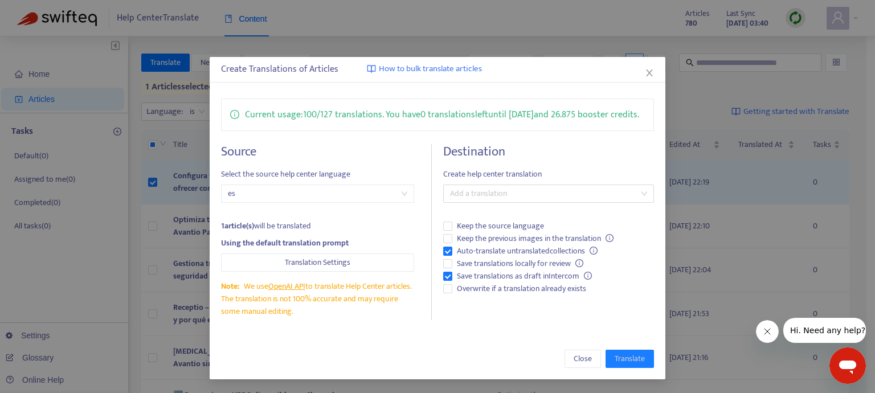
click at [503, 33] on div "Create Translations of Articles How to bulk translate articles Current usage: 1…" at bounding box center [437, 196] width 875 height 393
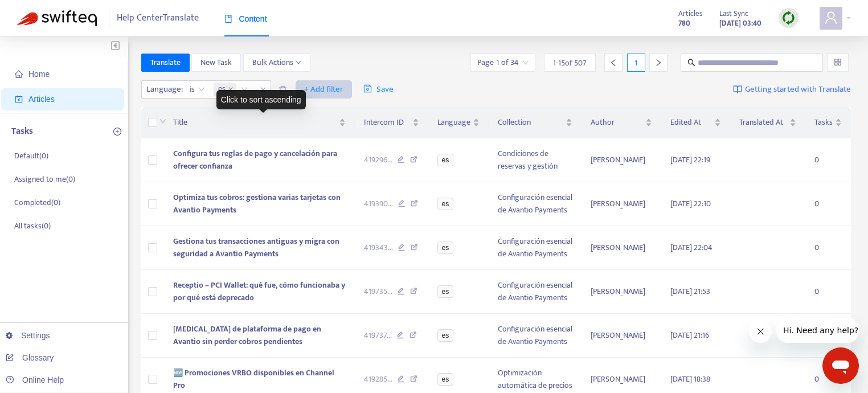
click at [326, 86] on span "+ Add filter" at bounding box center [323, 90] width 39 height 14
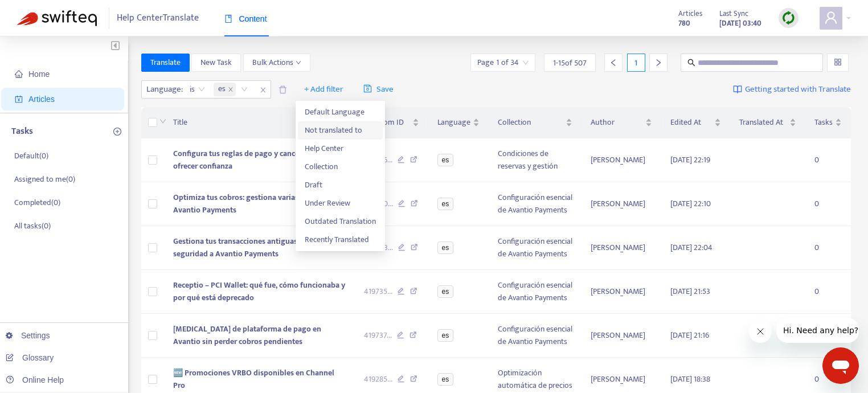
click at [324, 130] on span "Not translated to" at bounding box center [340, 130] width 71 height 13
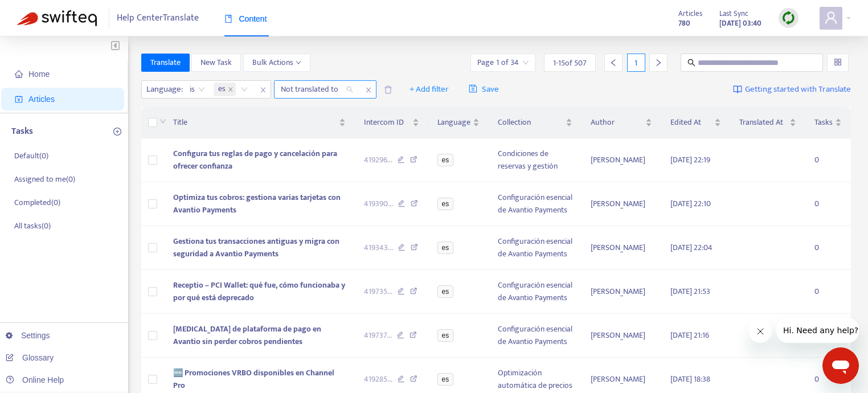
click at [329, 93] on div at bounding box center [311, 90] width 69 height 14
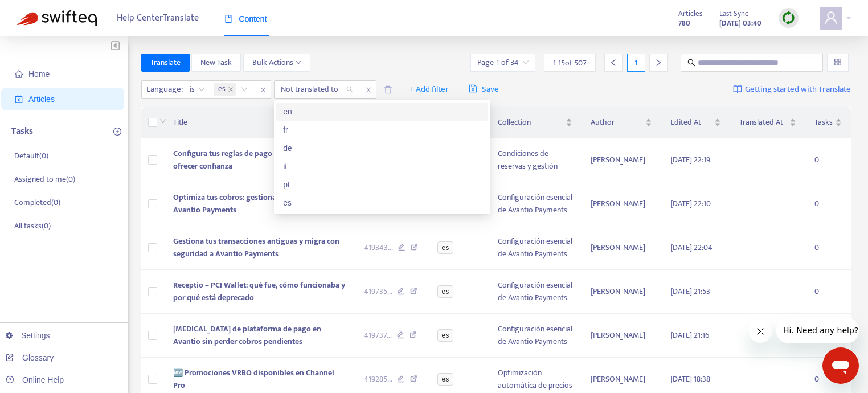
click at [313, 115] on div "en" at bounding box center [382, 111] width 198 height 13
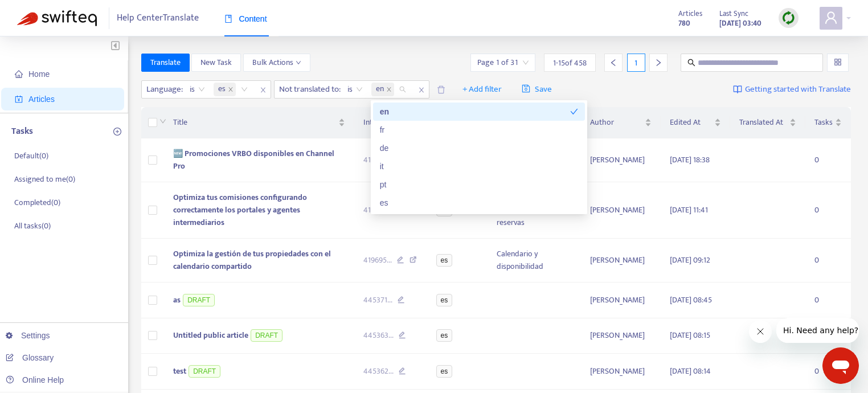
click at [374, 34] on div "Help Center Translate Content Articles 780 Last Sync [DATE] 03:40" at bounding box center [434, 18] width 868 height 36
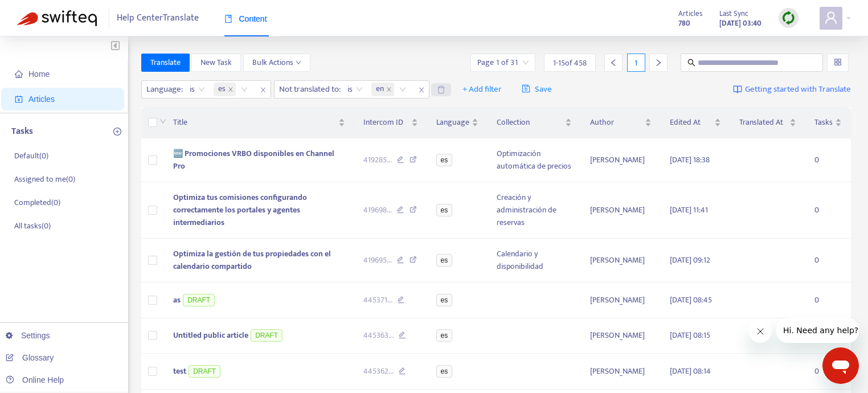
click at [445, 89] on icon "delete" at bounding box center [440, 88] width 7 height 7
